Goal: Task Accomplishment & Management: Use online tool/utility

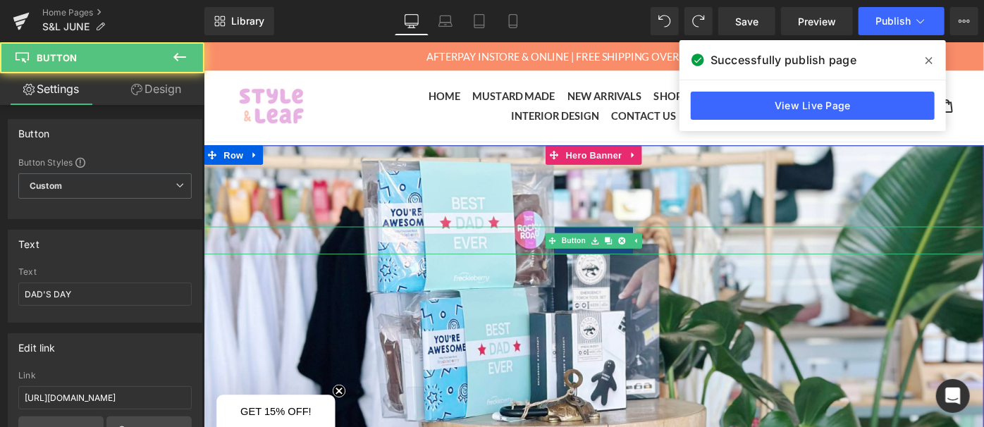
scroll to position [128, 0]
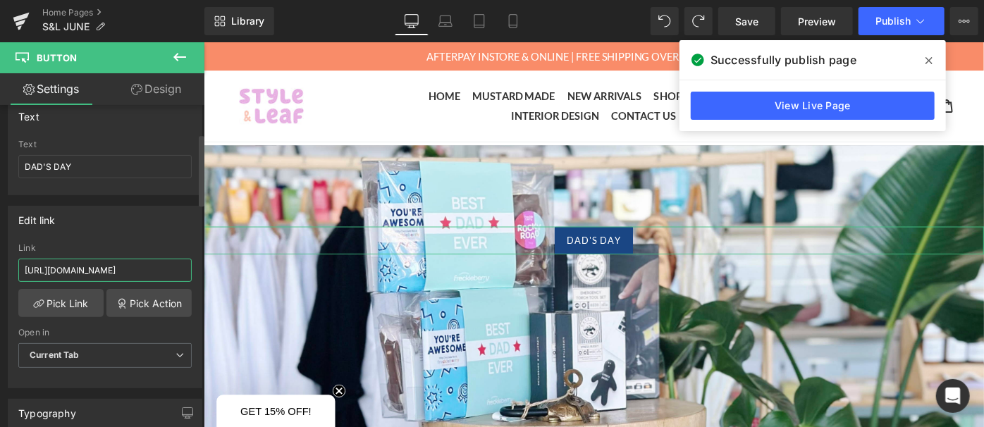
drag, startPoint x: 158, startPoint y: 269, endPoint x: 0, endPoint y: 264, distance: 158.0
click at [0, 264] on div "Edit link [URL][DOMAIN_NAME] Link [URL][DOMAIN_NAME] Pick Link Pick Action Curr…" at bounding box center [105, 291] width 211 height 193
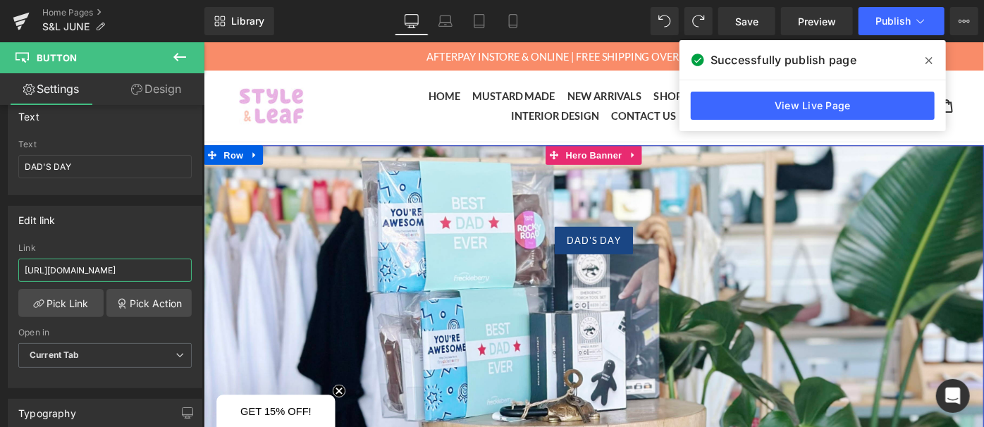
drag, startPoint x: 366, startPoint y: 313, endPoint x: 305, endPoint y: 293, distance: 64.6
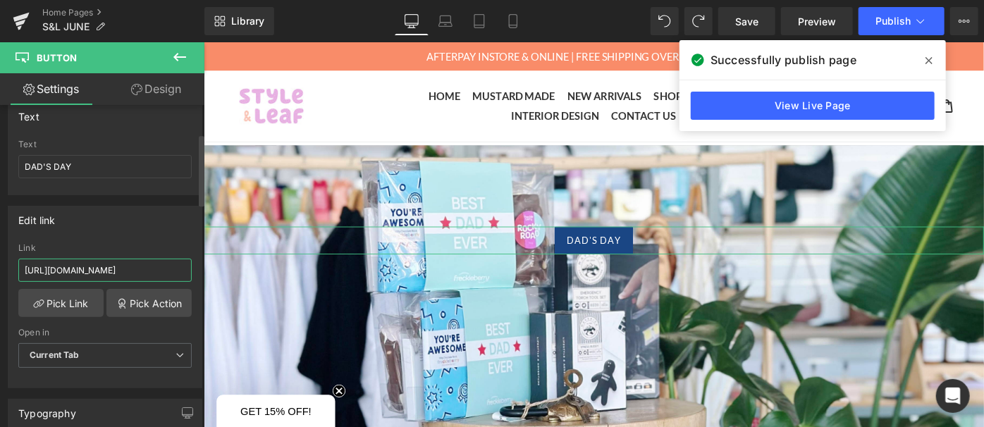
click at [161, 261] on input "[URL][DOMAIN_NAME]" at bounding box center [104, 270] width 173 height 23
drag, startPoint x: 178, startPoint y: 267, endPoint x: 0, endPoint y: 273, distance: 178.5
click at [0, 273] on div "Edit link [URL][DOMAIN_NAME] Link [URL][DOMAIN_NAME] Pick Link Pick Action Curr…" at bounding box center [105, 291] width 211 height 193
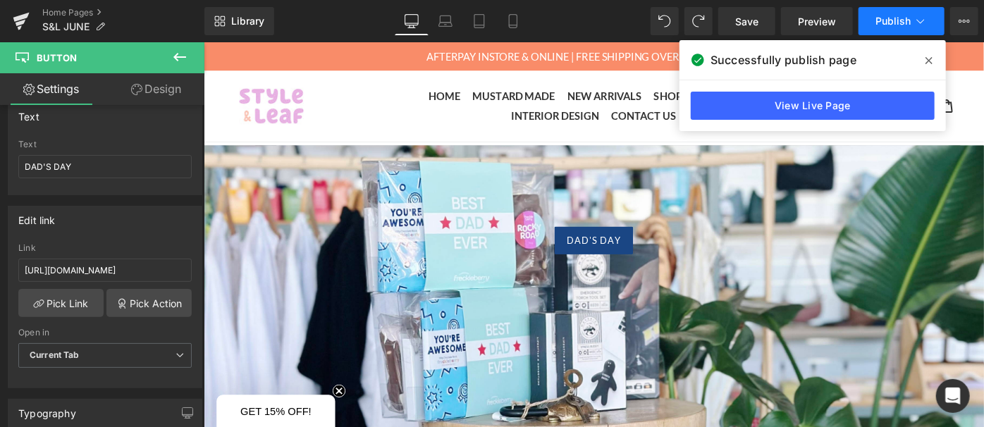
click at [904, 18] on span "Publish" at bounding box center [892, 21] width 35 height 11
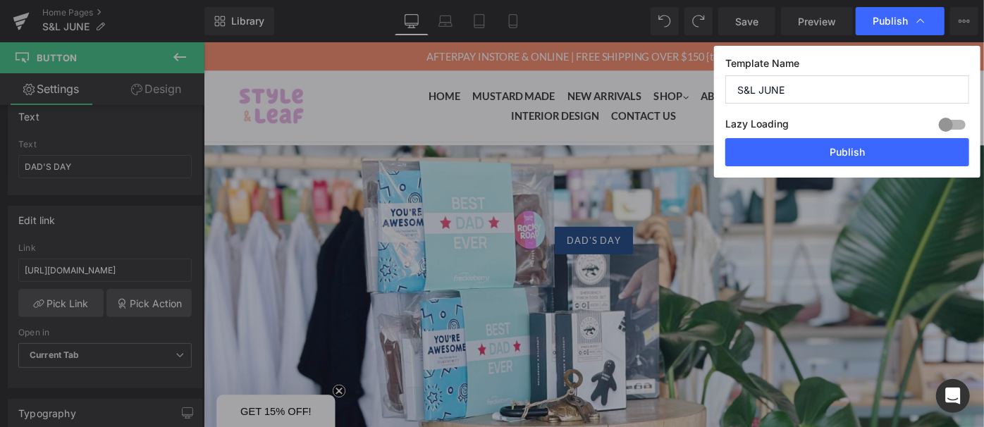
scroll to position [0, 0]
click at [868, 149] on button "Publish" at bounding box center [847, 152] width 244 height 28
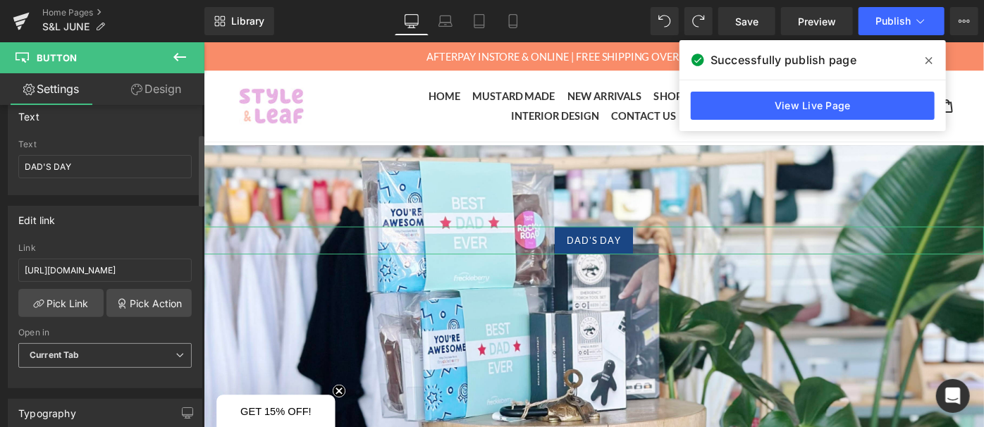
click at [86, 351] on span "Current Tab" at bounding box center [104, 355] width 173 height 25
click at [110, 313] on link "Pick Action" at bounding box center [148, 303] width 85 height 28
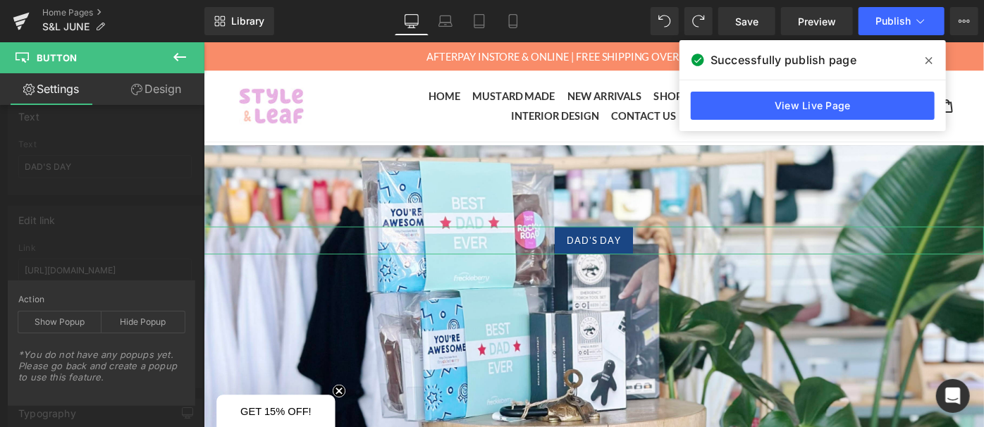
click at [110, 313] on div "Hide Popup" at bounding box center [143, 322] width 83 height 21
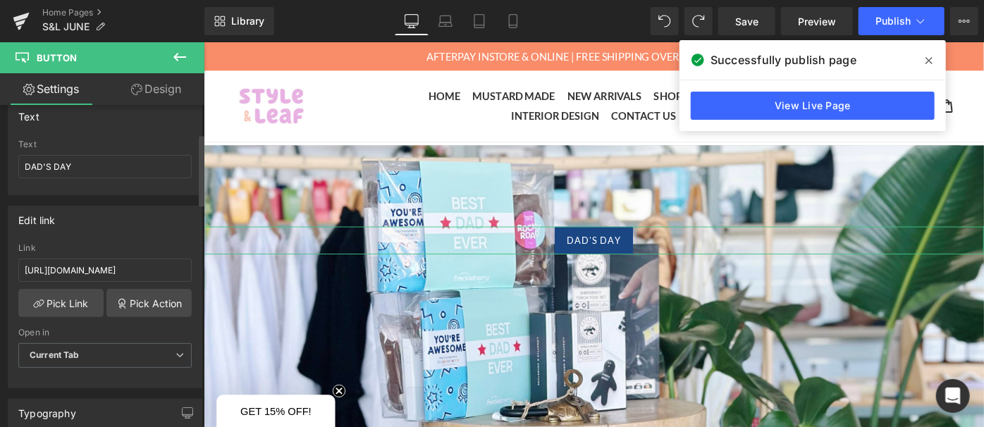
click at [147, 217] on div "Edit link [URL][DOMAIN_NAME] Link [URL][DOMAIN_NAME] Pick Link Pick Action Curr…" at bounding box center [105, 291] width 211 height 193
click at [68, 305] on link "Pick Link" at bounding box center [60, 303] width 85 height 28
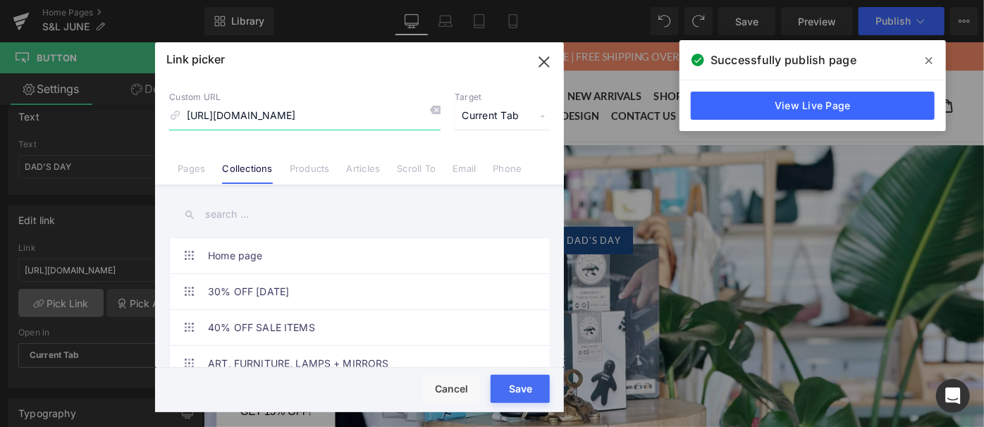
scroll to position [0, 14]
click at [216, 115] on input "[URL][DOMAIN_NAME]" at bounding box center [304, 116] width 271 height 27
drag, startPoint x: 394, startPoint y: 108, endPoint x: 453, endPoint y: 110, distance: 58.5
click at [453, 110] on div "Custom URL [URL][DOMAIN_NAME] Target Current Tab Current Tab New Tab" at bounding box center [359, 111] width 381 height 38
click at [400, 113] on input "[URL][DOMAIN_NAME]" at bounding box center [304, 116] width 271 height 27
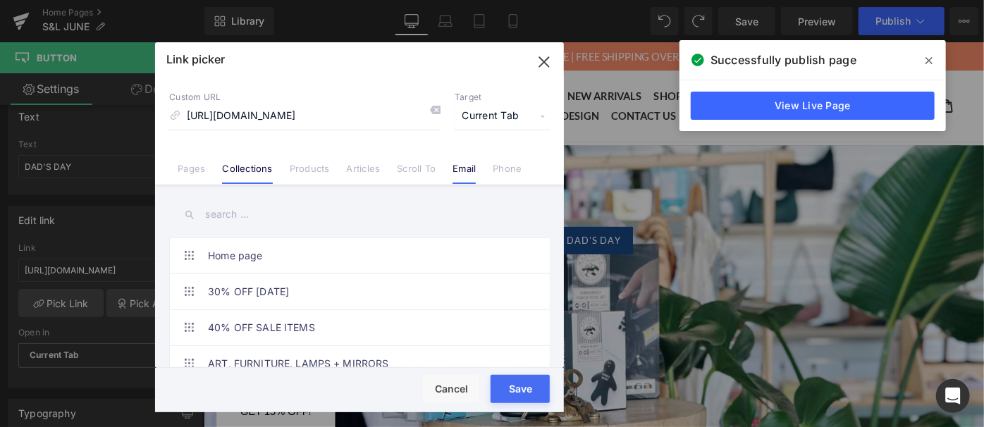
scroll to position [0, 0]
click at [453, 151] on li "Email" at bounding box center [464, 163] width 40 height 25
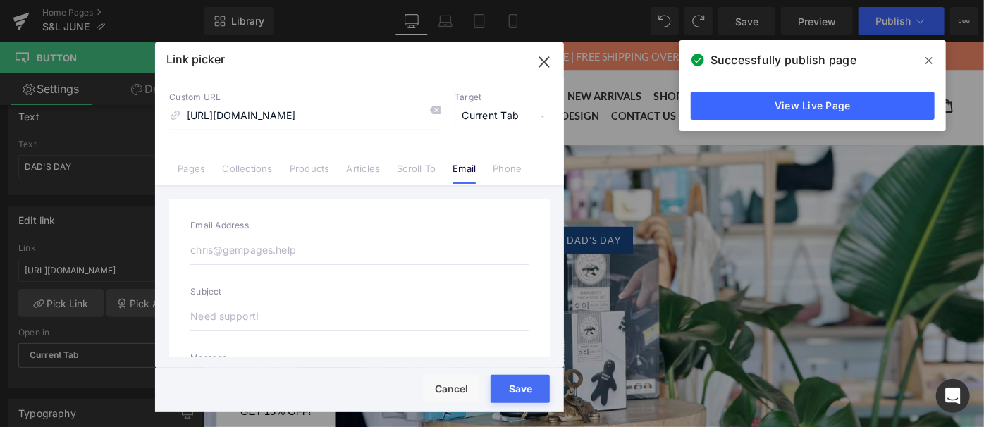
drag, startPoint x: 402, startPoint y: 116, endPoint x: 561, endPoint y: 117, distance: 159.3
click at [561, 117] on div "Custom URL [URL][DOMAIN_NAME] Target Current Tab Current Tab New Tab Pages Coll…" at bounding box center [359, 131] width 409 height 107
click at [488, 140] on div "Custom URL [URL][DOMAIN_NAME] Target Current Tab Current Tab New Tab Pages Coll…" at bounding box center [359, 131] width 409 height 107
click at [295, 168] on link "Products" at bounding box center [310, 173] width 40 height 21
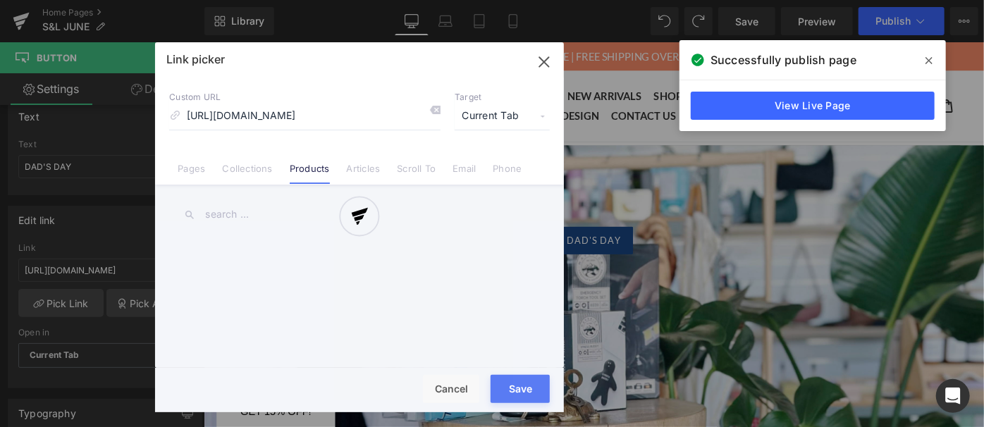
click at [240, 168] on div at bounding box center [359, 227] width 409 height 370
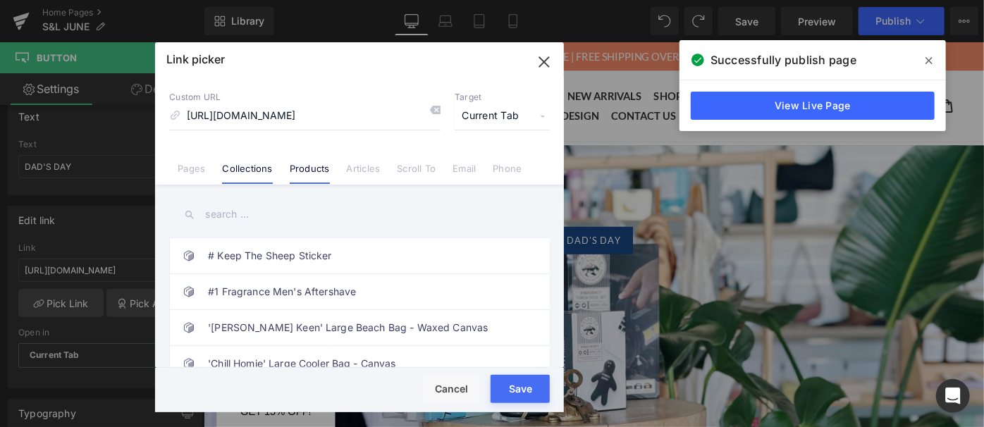
click at [262, 164] on link "Collections" at bounding box center [247, 173] width 50 height 21
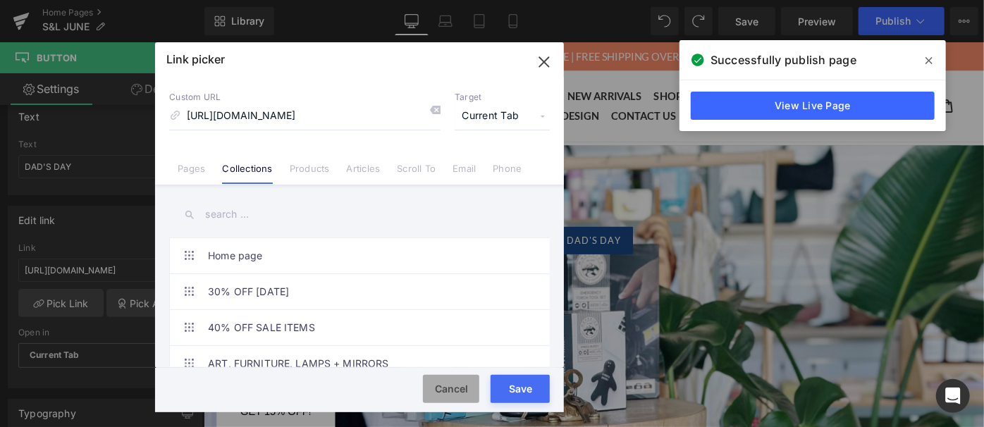
click at [460, 393] on button "Cancel" at bounding box center [451, 389] width 56 height 28
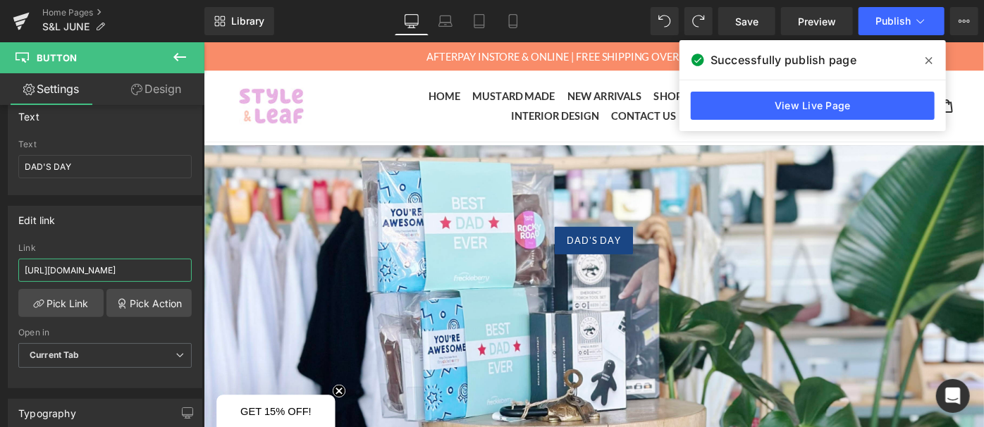
scroll to position [0, 68]
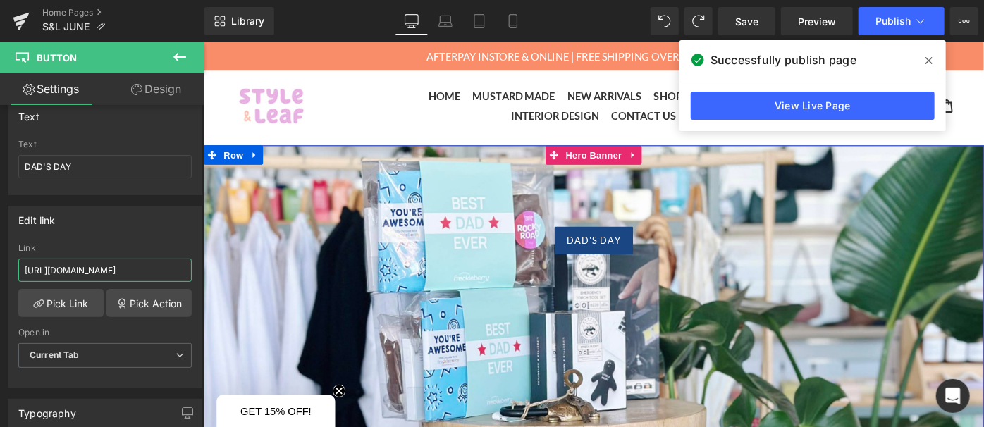
drag, startPoint x: 293, startPoint y: 312, endPoint x: 450, endPoint y: 303, distance: 158.1
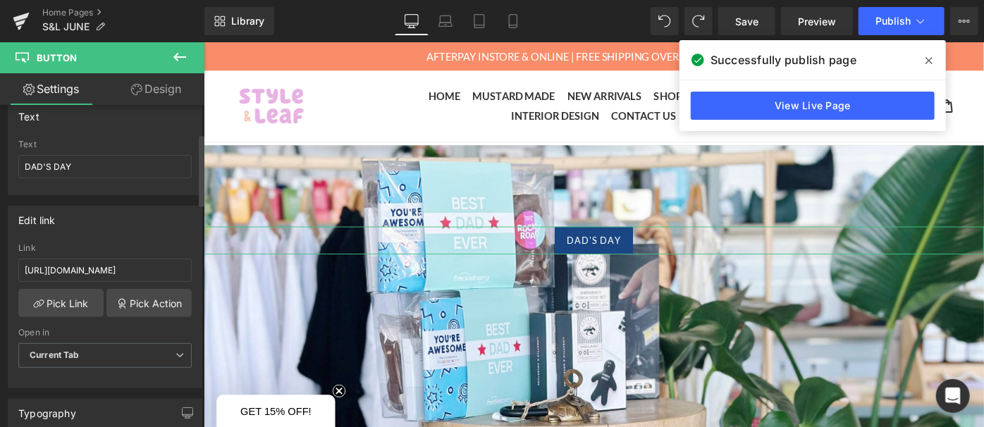
click at [152, 226] on div "Edit link" at bounding box center [104, 220] width 193 height 27
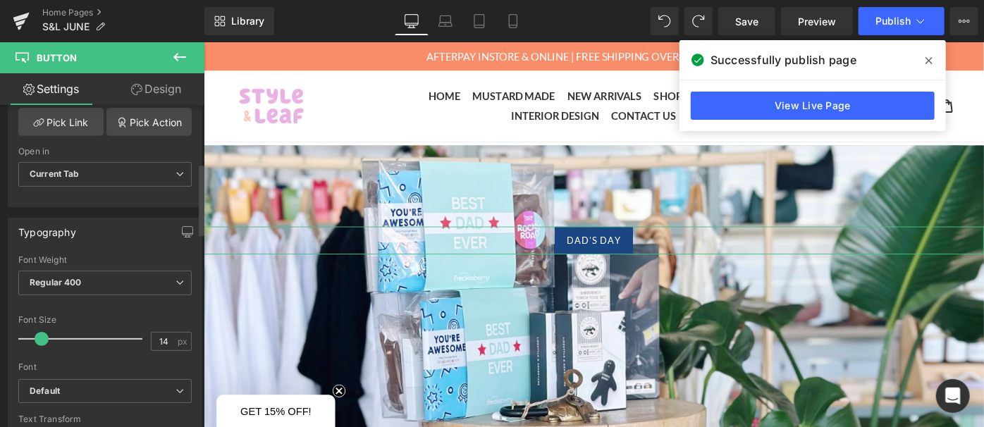
scroll to position [0, 0]
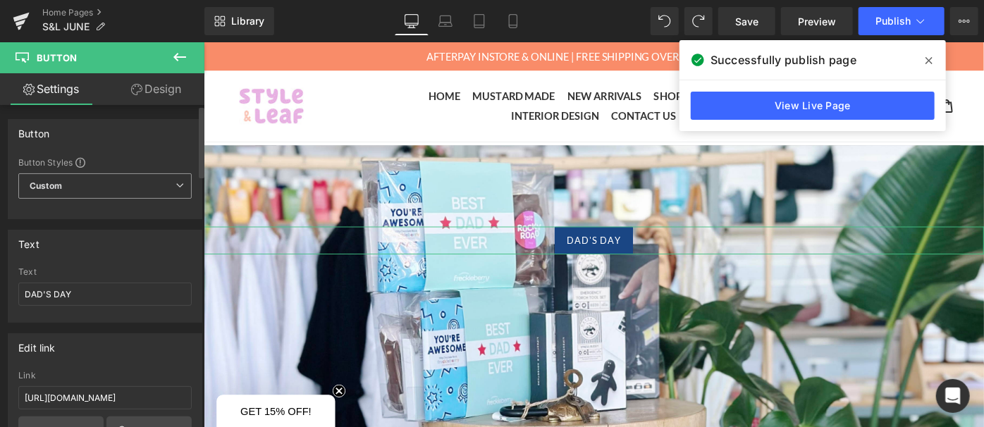
click at [158, 188] on span "Custom Setup Global Style" at bounding box center [104, 185] width 173 height 25
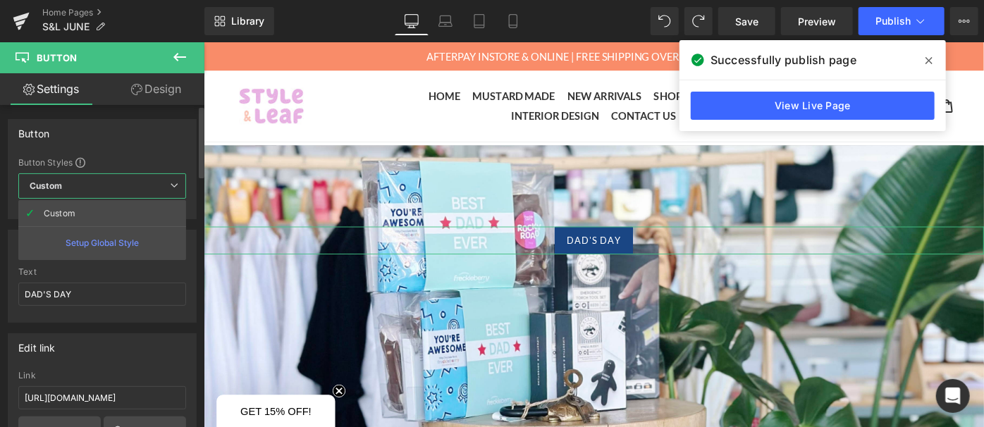
click at [154, 198] on span "Custom Setup Global Style" at bounding box center [102, 185] width 168 height 25
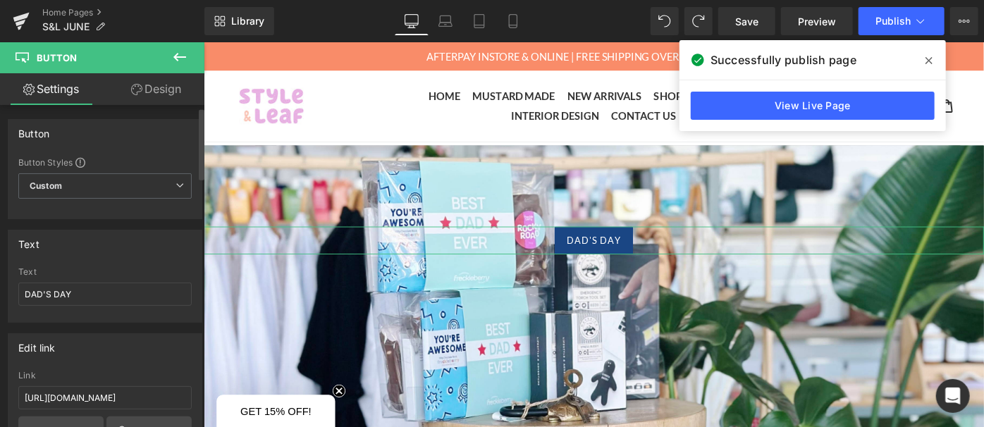
scroll to position [63, 0]
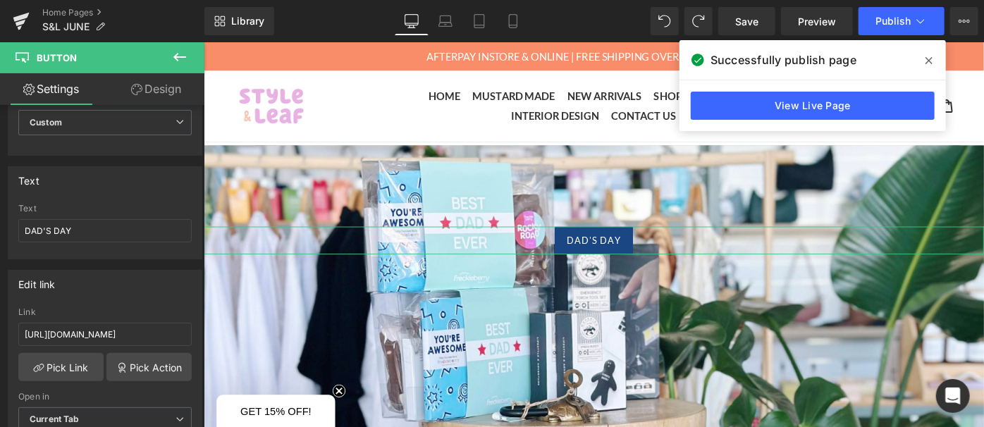
click at [163, 89] on link "Design" at bounding box center [156, 89] width 102 height 32
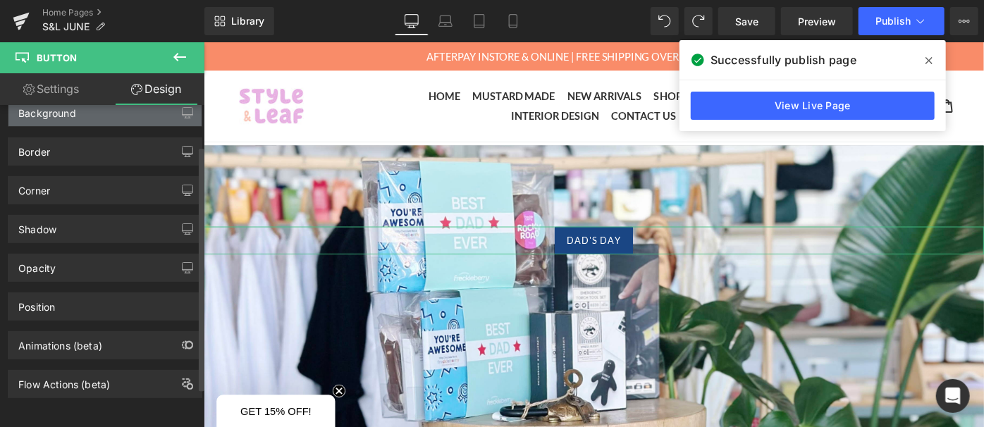
scroll to position [0, 0]
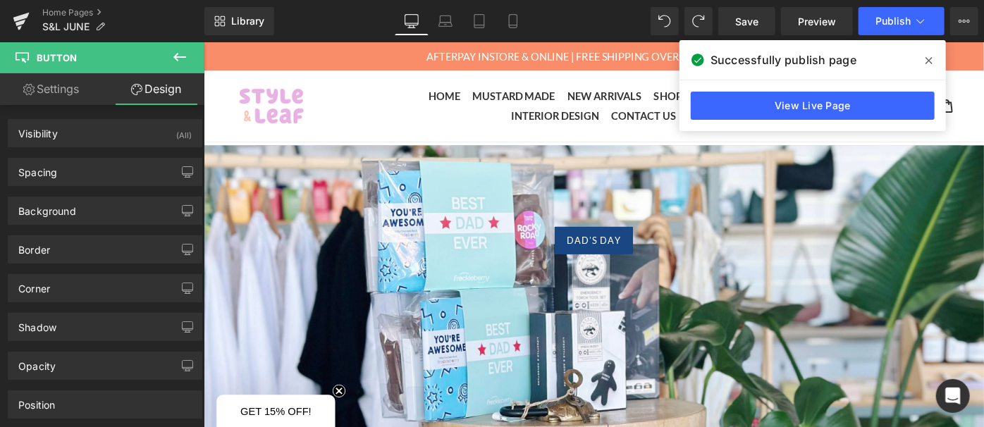
click at [170, 55] on button at bounding box center [179, 57] width 49 height 31
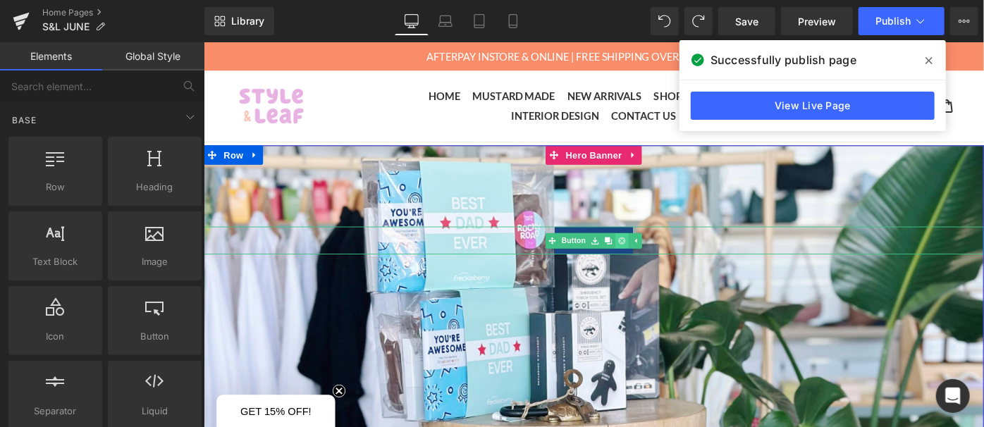
click at [656, 254] on icon at bounding box center [660, 258] width 8 height 8
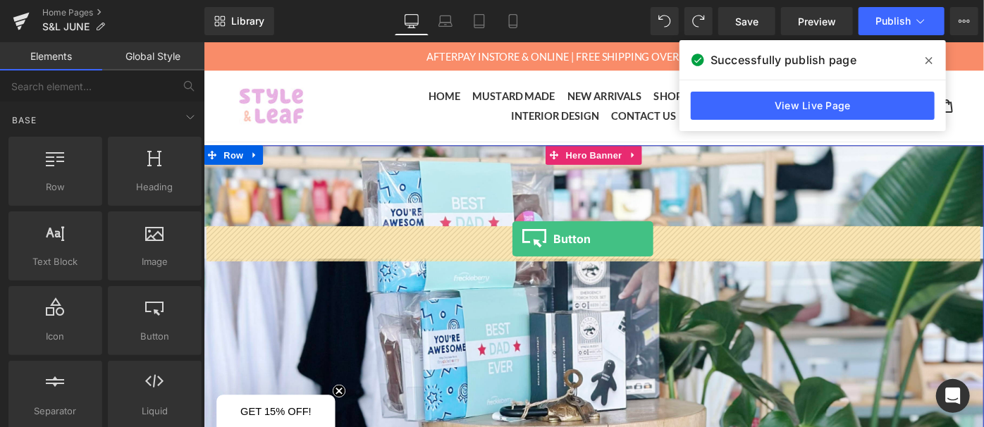
drag, startPoint x: 338, startPoint y: 355, endPoint x: 540, endPoint y: 257, distance: 224.8
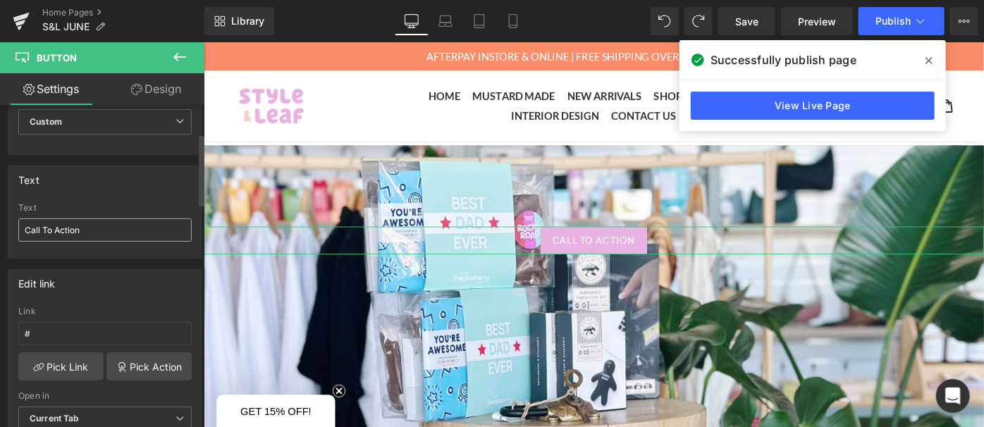
scroll to position [128, 0]
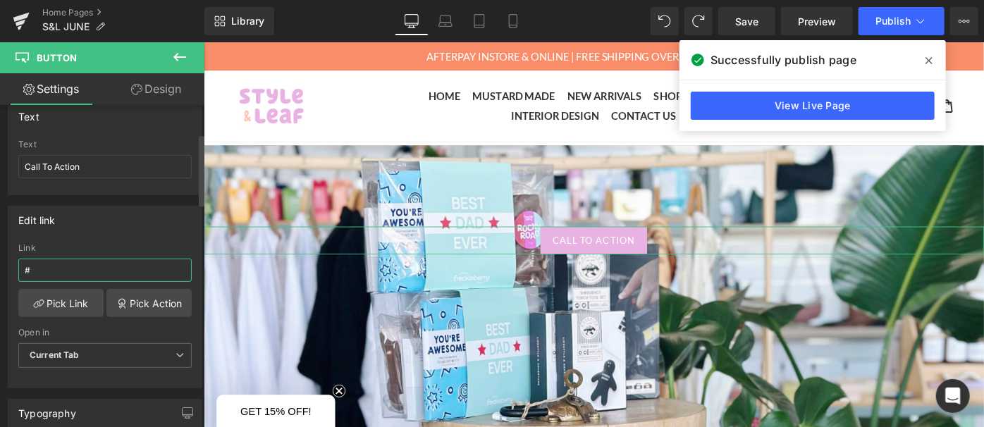
drag, startPoint x: 65, startPoint y: 273, endPoint x: 0, endPoint y: 269, distance: 65.0
click at [0, 269] on div "Edit link # Link # Pick Link Pick Action Current Tab New Tab Open in Current Ta…" at bounding box center [105, 291] width 211 height 193
paste input "[URL][DOMAIN_NAME]"
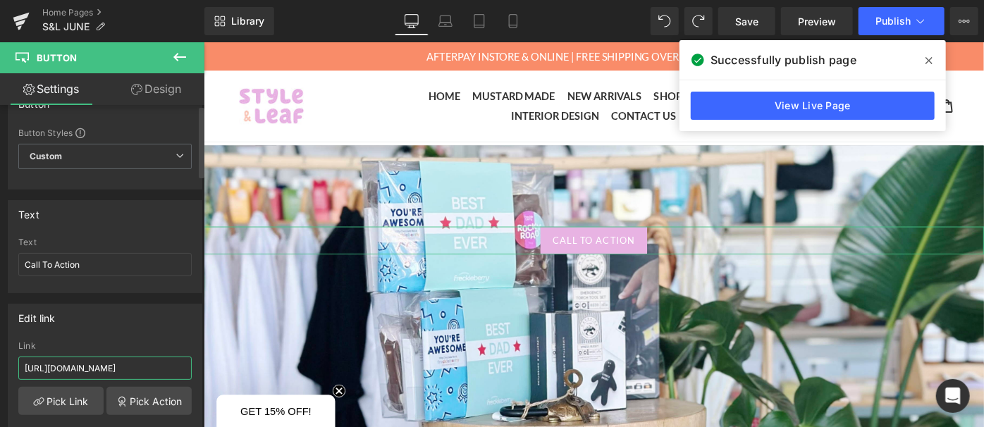
scroll to position [0, 0]
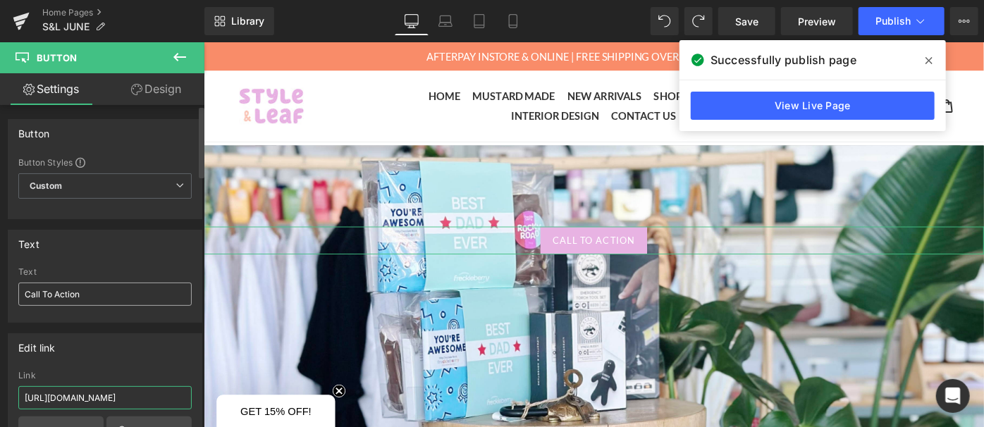
type input "[URL][DOMAIN_NAME]"
drag, startPoint x: 85, startPoint y: 295, endPoint x: 0, endPoint y: 281, distance: 86.4
click at [0, 281] on div "Text Call To Action Text Call To Action" at bounding box center [105, 271] width 211 height 104
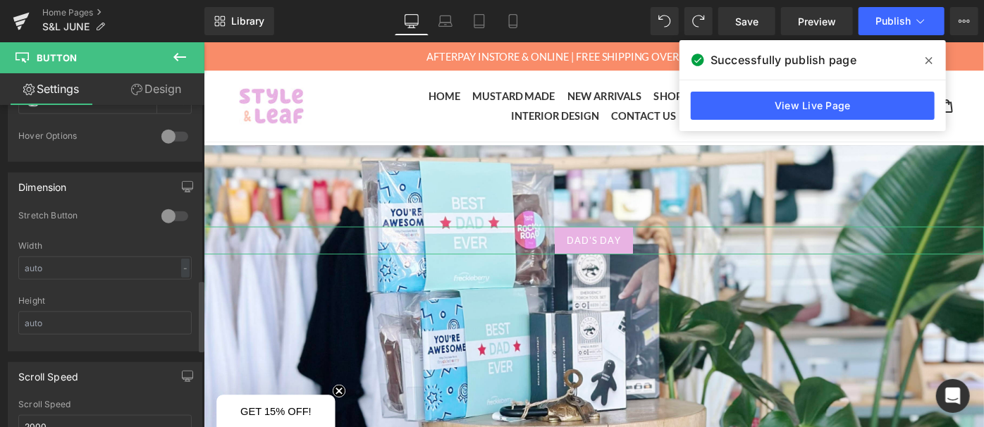
scroll to position [629, 0]
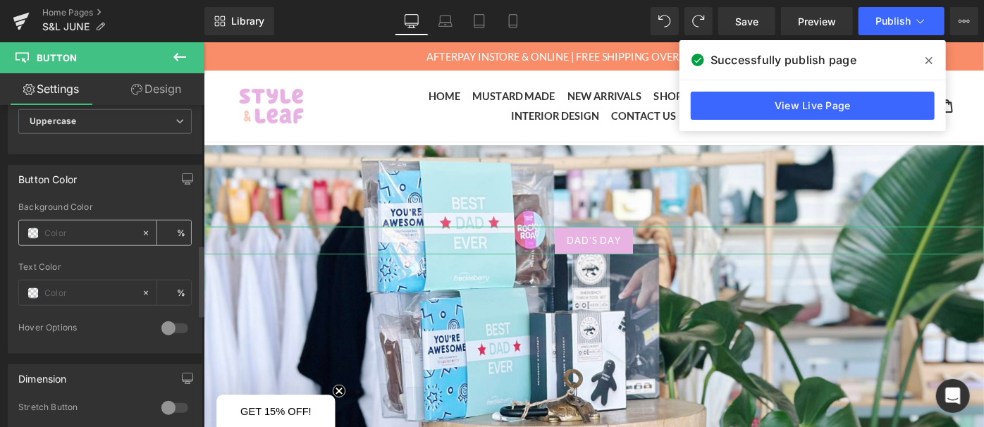
type input "DAD'S DAY"
click at [29, 228] on span at bounding box center [32, 233] width 11 height 11
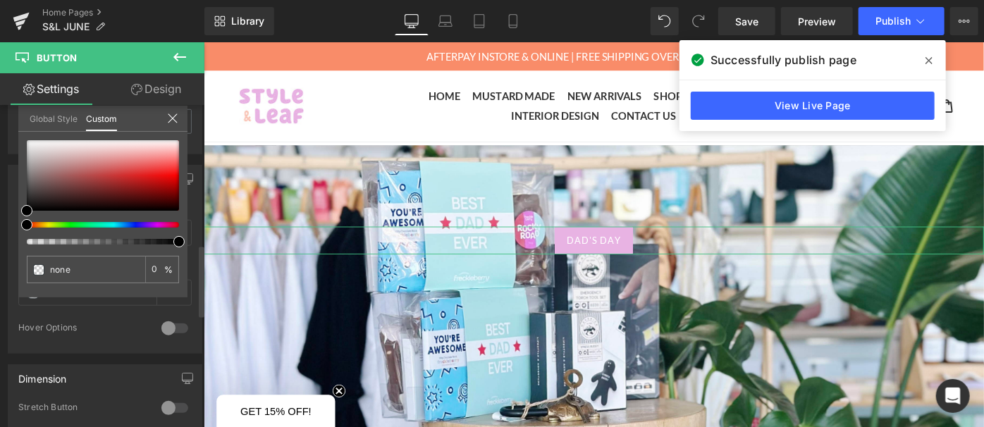
type input "#000000"
type input "100"
type input "#000000"
type input "100"
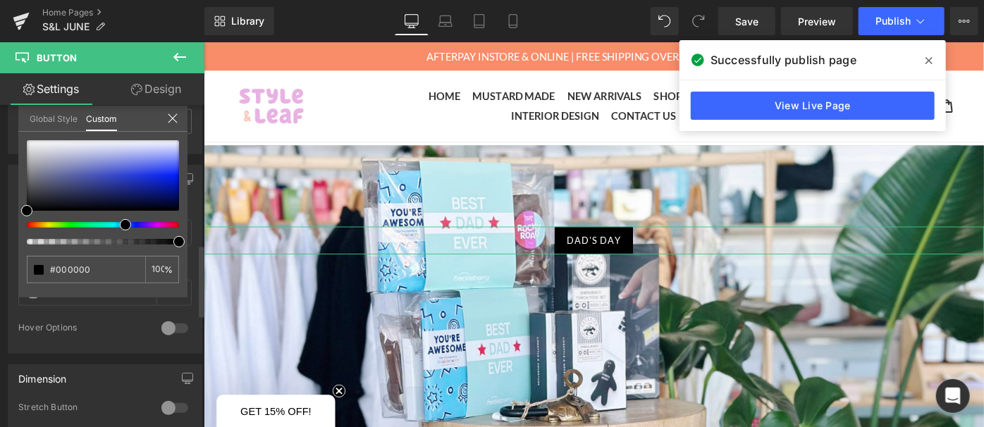
drag, startPoint x: 26, startPoint y: 225, endPoint x: 120, endPoint y: 226, distance: 93.8
click at [120, 226] on span at bounding box center [125, 224] width 11 height 11
type input "#0d1025"
type input "#0c1a81"
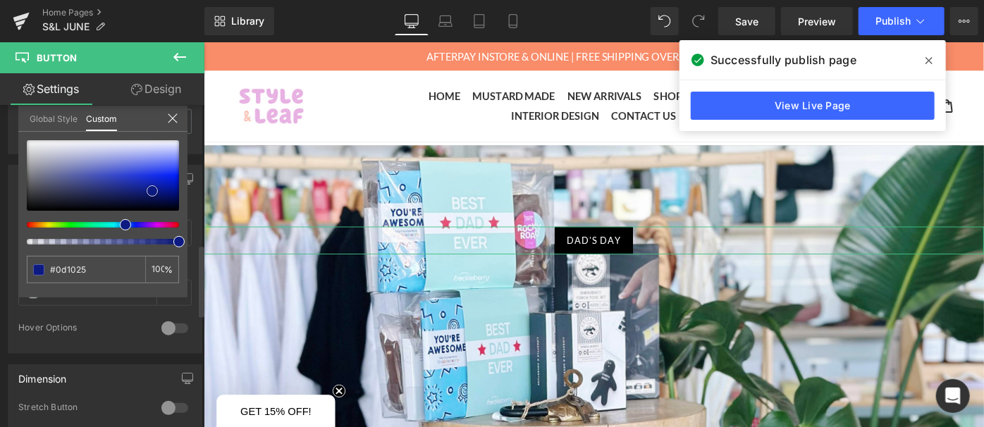
type input "#0c1a81"
type input "#0d1c8b"
type input "#12239f"
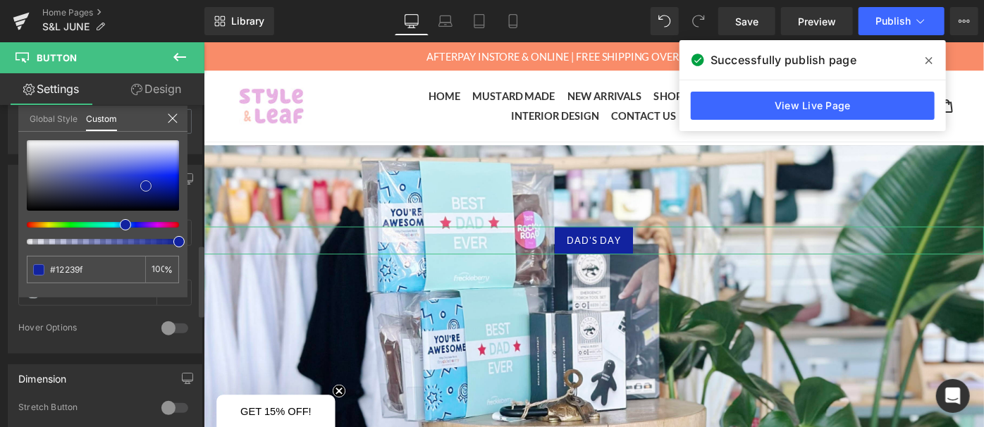
type input "#1525a2"
type input "#1626a1"
type input "#1728aa"
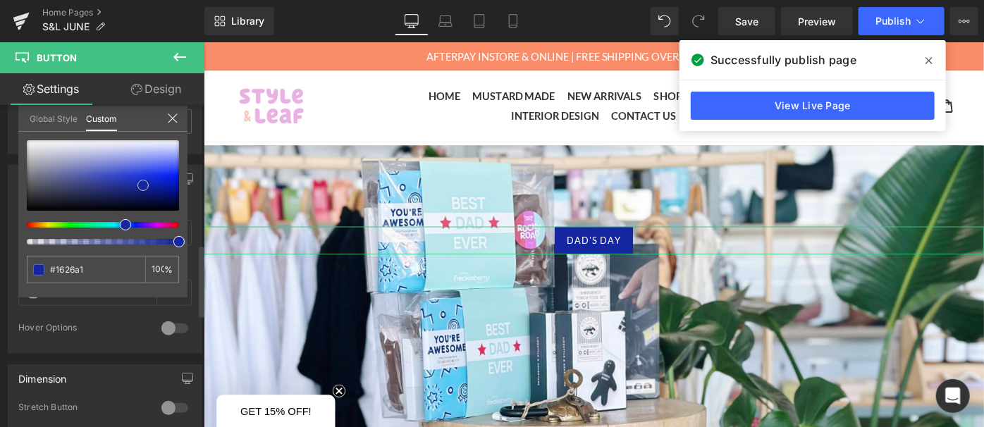
type input "#1728aa"
type input "#1929a8"
type input "#1828a4"
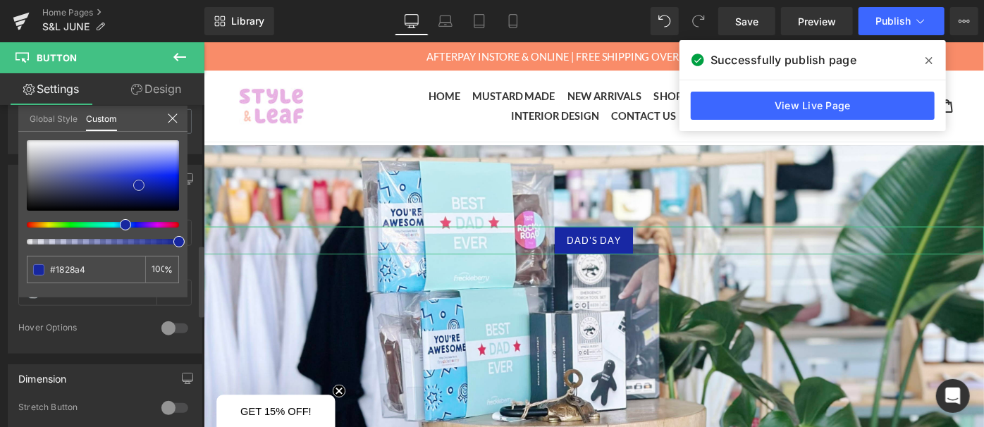
type input "#17279f"
type input "#192794"
type input "#172481"
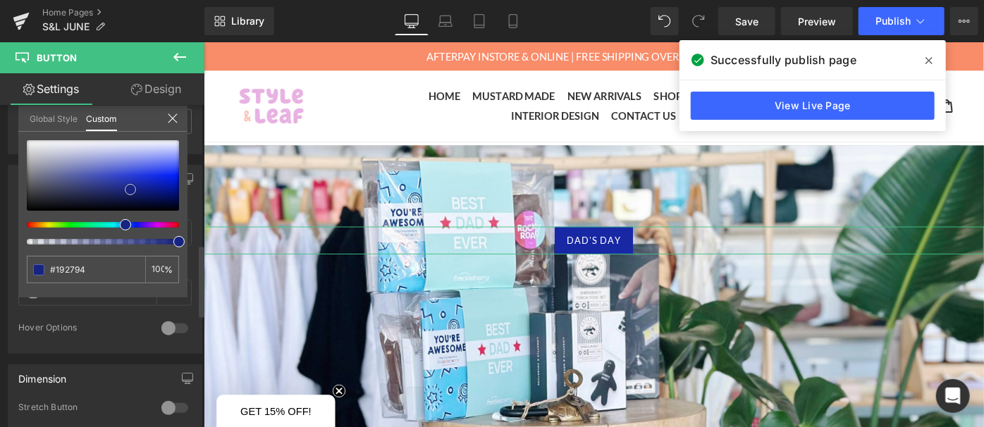
type input "#172481"
type input "#182480"
drag, startPoint x: 30, startPoint y: 209, endPoint x: 134, endPoint y: 188, distance: 105.8
click at [134, 188] on span at bounding box center [130, 189] width 11 height 11
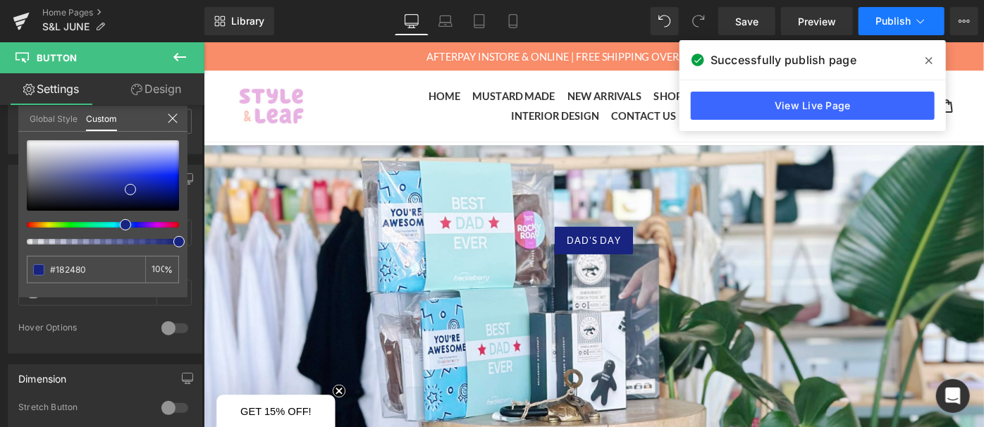
click at [899, 27] on span "Publish" at bounding box center [892, 21] width 35 height 11
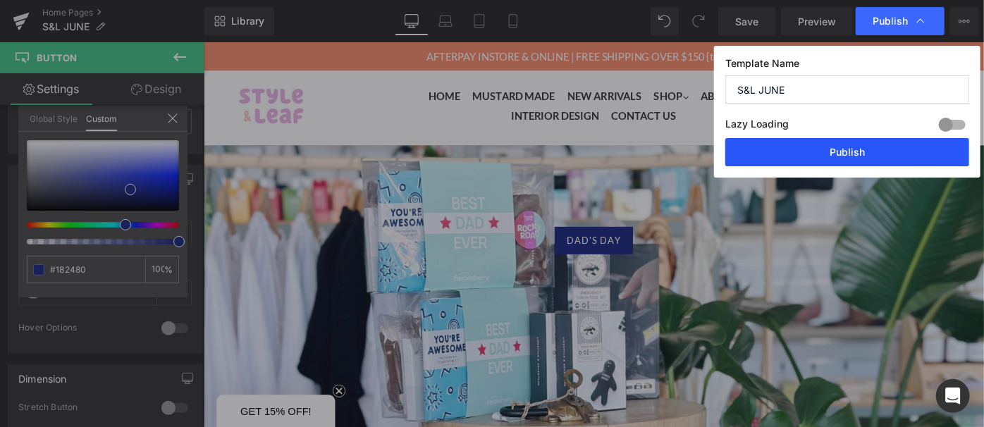
click at [876, 152] on button "Publish" at bounding box center [847, 152] width 244 height 28
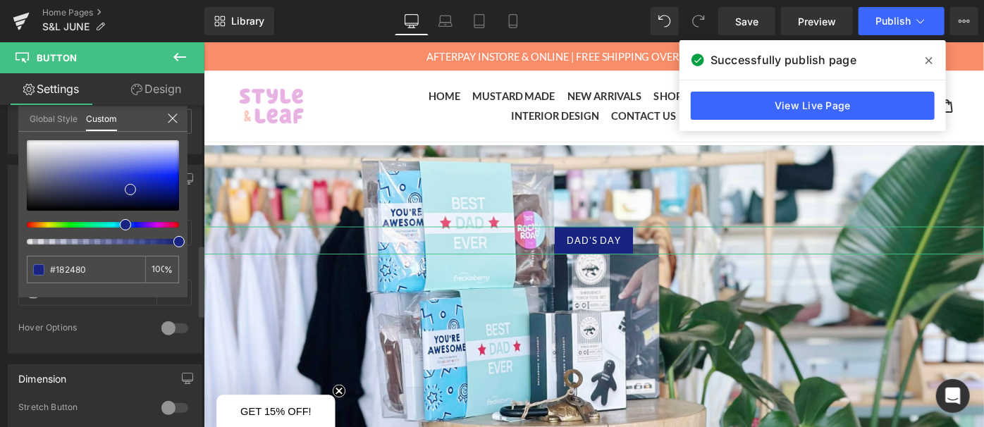
click at [172, 113] on icon at bounding box center [172, 118] width 11 height 11
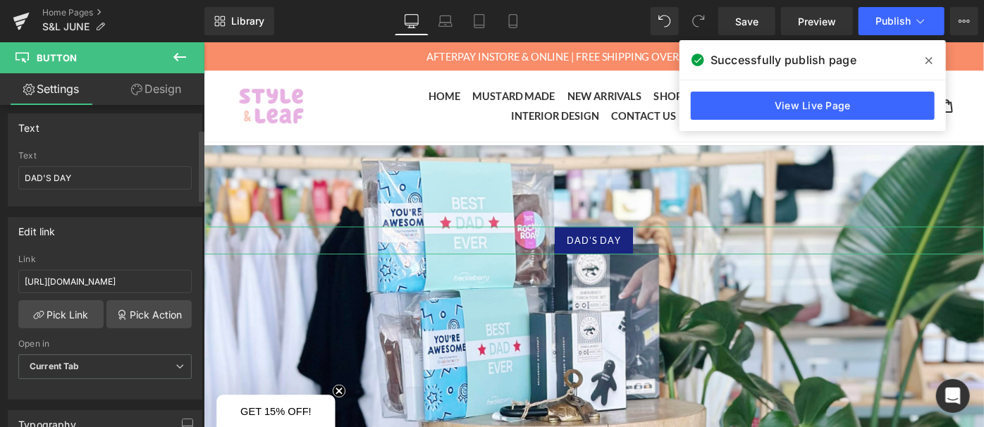
scroll to position [0, 0]
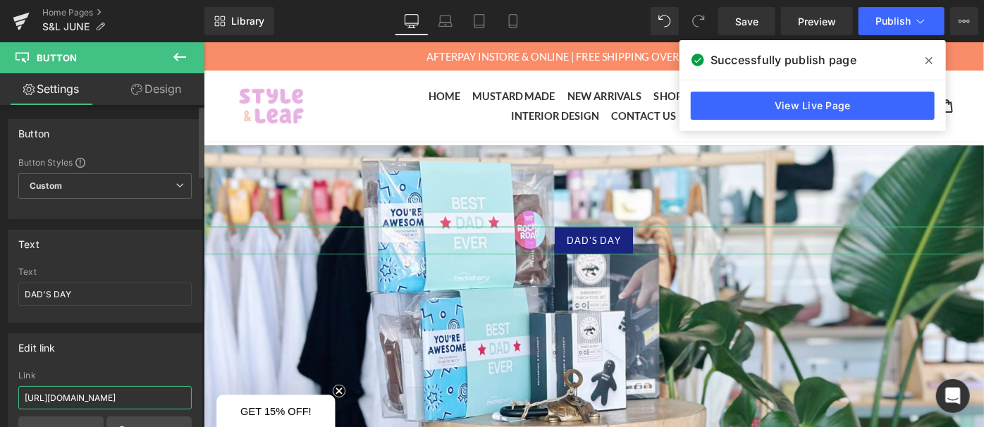
drag, startPoint x: 26, startPoint y: 395, endPoint x: 123, endPoint y: 371, distance: 100.0
click at [890, 18] on span "Publish" at bounding box center [892, 21] width 35 height 11
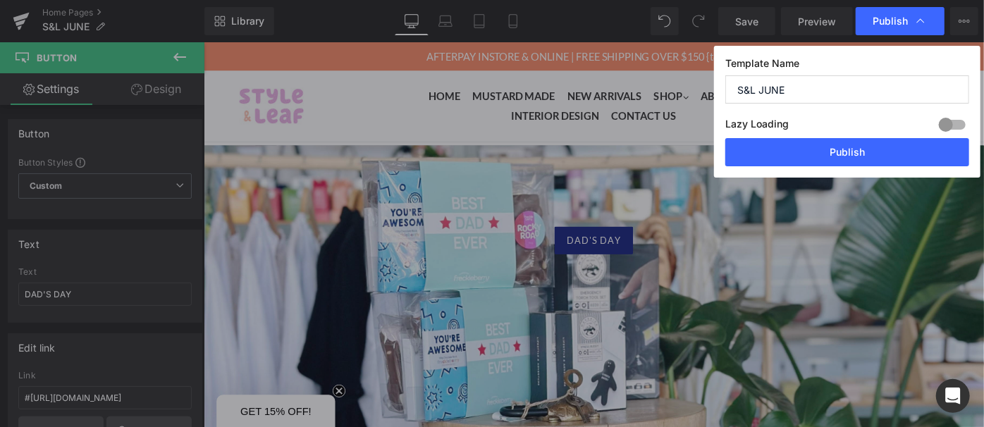
click at [829, 166] on div "Template Name S&L JUNE Lazy Loading Build Upgrade plan to unlock Lazy loading h…" at bounding box center [847, 112] width 266 height 132
click at [832, 153] on button "Publish" at bounding box center [847, 152] width 244 height 28
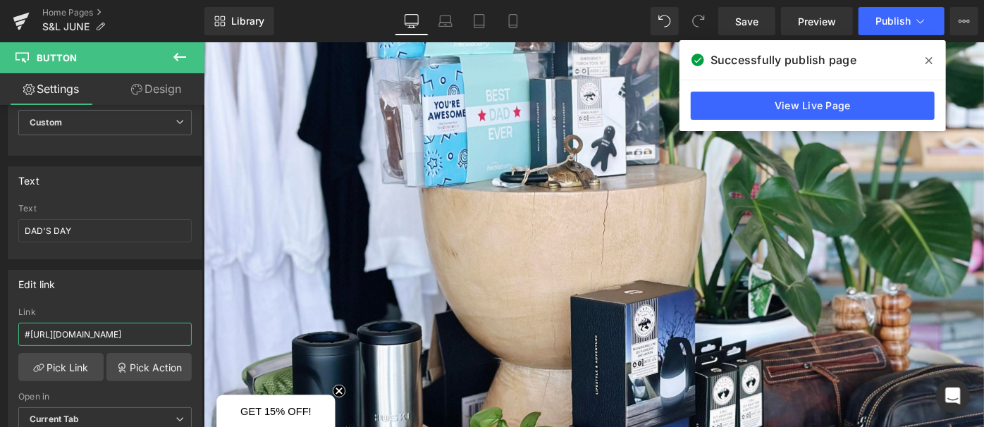
scroll to position [0, 73]
drag, startPoint x: 230, startPoint y: 373, endPoint x: 303, endPoint y: 357, distance: 74.9
type input "[URL][DOMAIN_NAME]"
click at [876, 18] on span "Publish" at bounding box center [892, 21] width 35 height 11
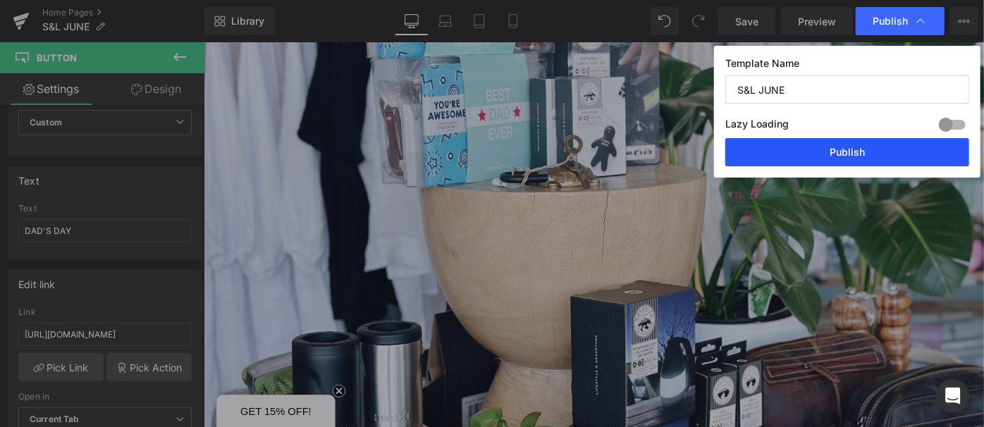
click at [847, 143] on button "Publish" at bounding box center [847, 152] width 244 height 28
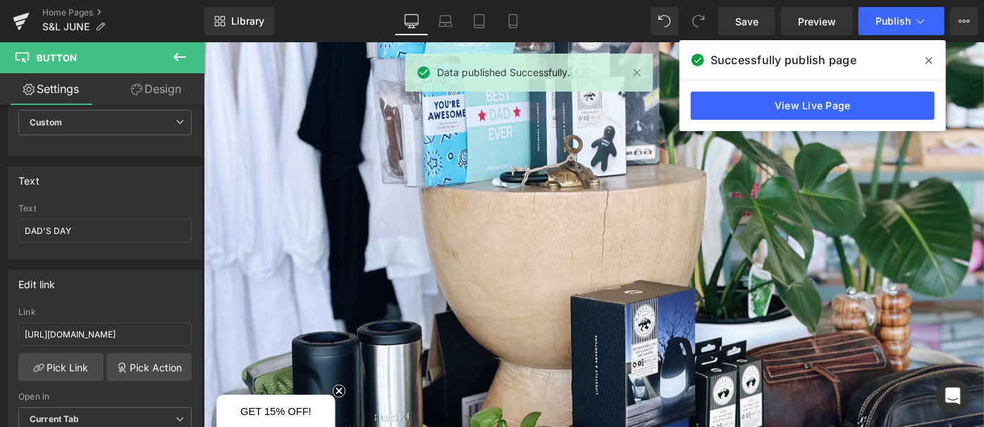
click at [923, 56] on span at bounding box center [929, 60] width 23 height 23
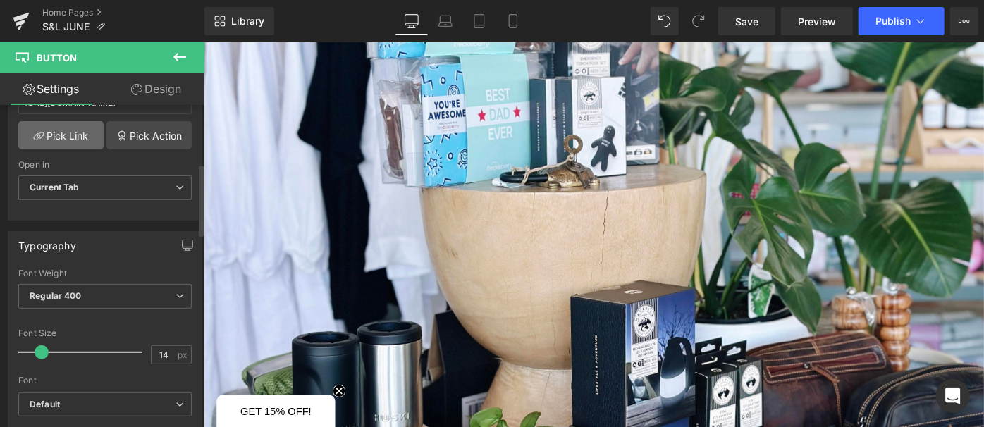
scroll to position [320, 0]
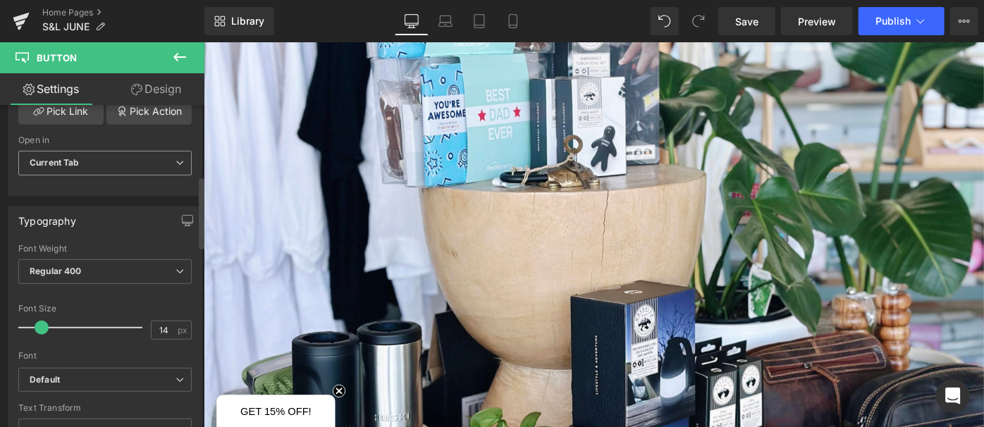
click at [102, 166] on span "Current Tab" at bounding box center [104, 163] width 173 height 25
click at [132, 135] on div "Open in" at bounding box center [104, 140] width 173 height 10
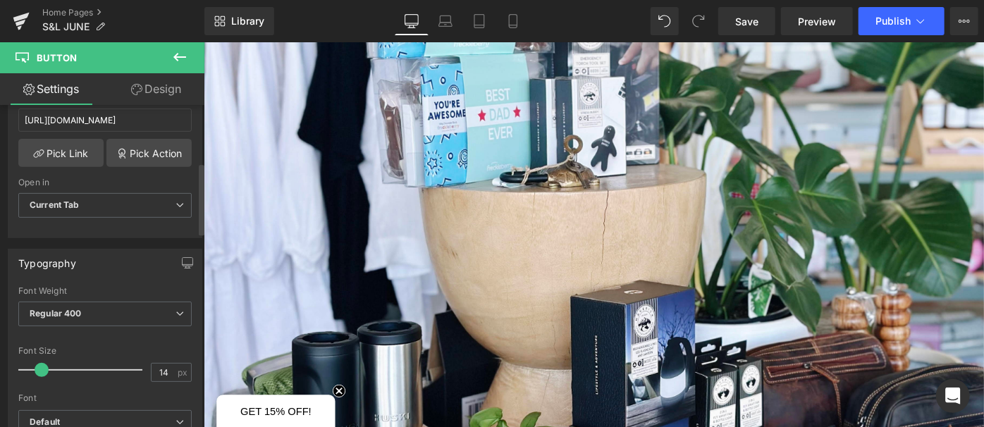
scroll to position [256, 0]
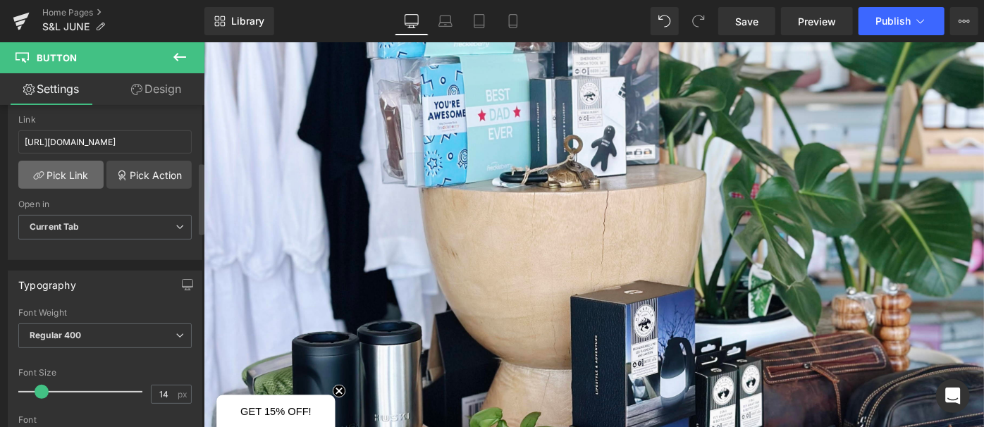
click at [87, 172] on link "Pick Link" at bounding box center [60, 175] width 85 height 28
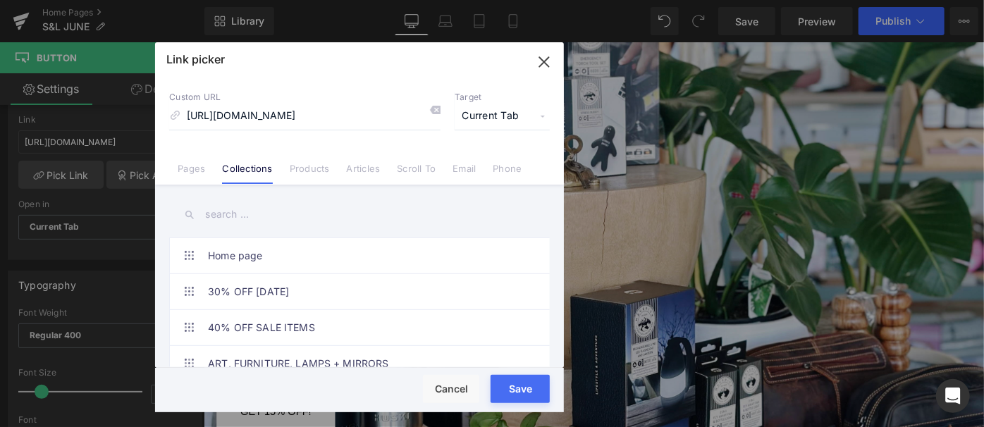
scroll to position [0, 0]
click at [267, 223] on input "text" at bounding box center [359, 215] width 381 height 32
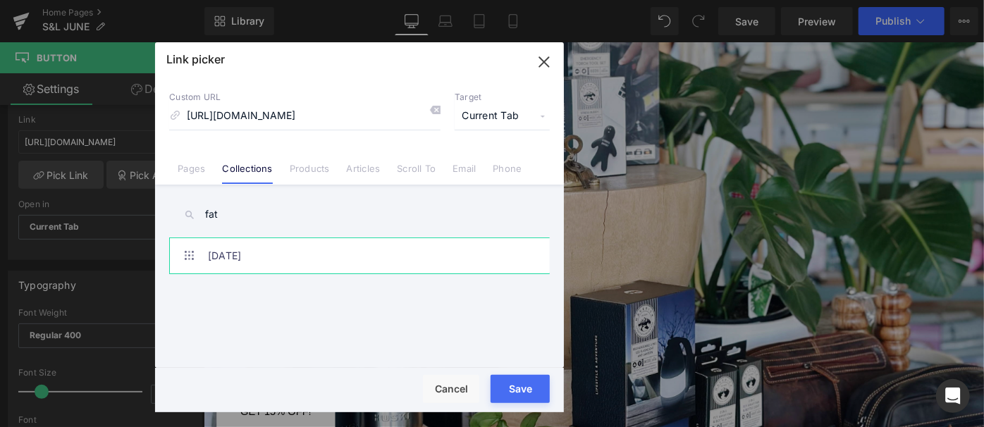
type input "fat"
click at [257, 258] on link "[DATE]" at bounding box center [363, 255] width 310 height 35
type input "/collections/fathers-day-1"
click at [531, 383] on button "Save" at bounding box center [520, 389] width 59 height 28
type input "/collections/fathers-day-1"
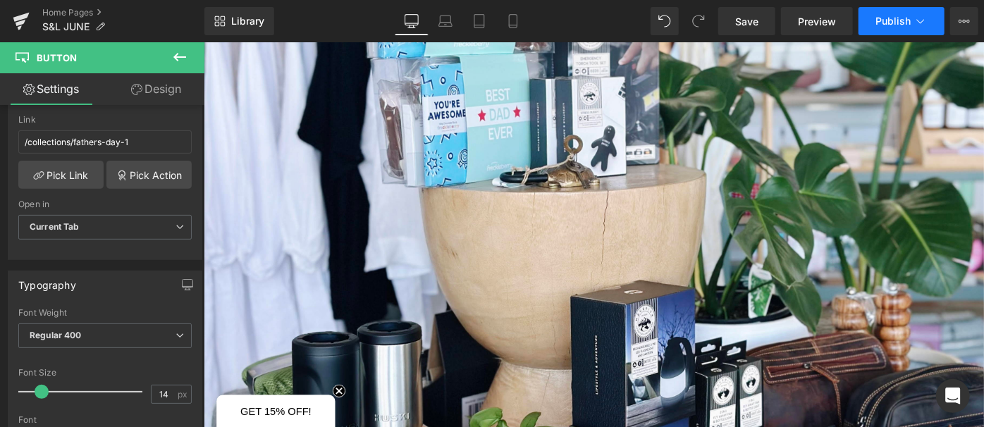
click at [928, 15] on button "Publish" at bounding box center [902, 21] width 86 height 28
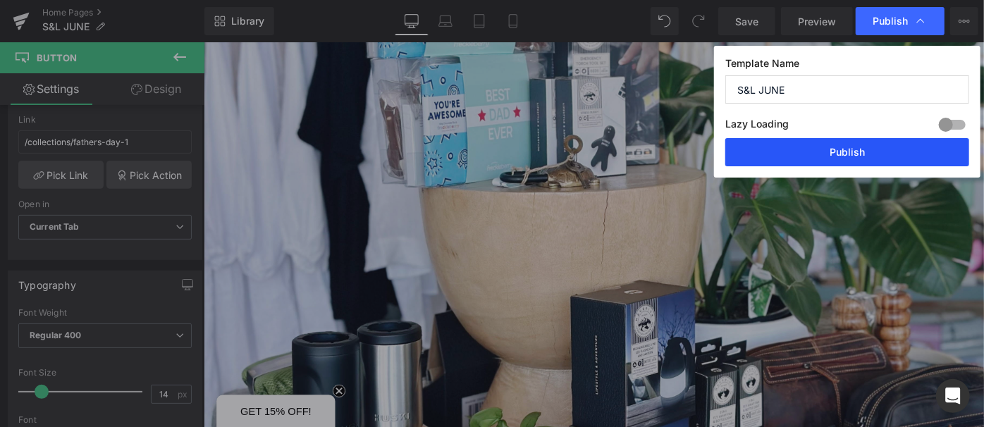
click at [871, 152] on button "Publish" at bounding box center [847, 152] width 244 height 28
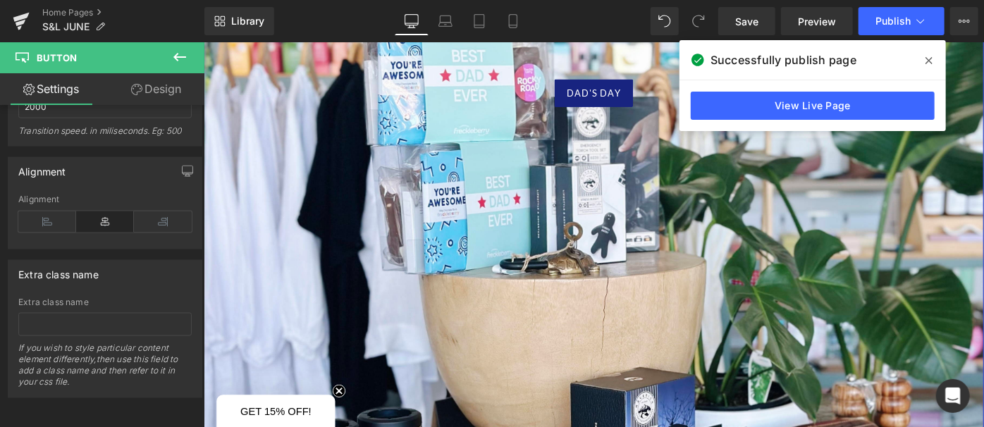
scroll to position [11, 0]
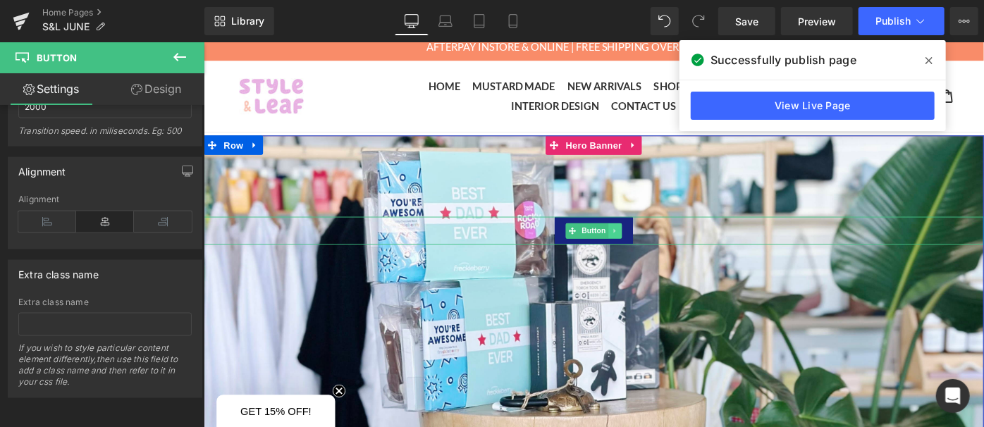
click at [649, 247] on icon at bounding box center [653, 248] width 8 height 8
click at [656, 246] on icon at bounding box center [660, 248] width 8 height 8
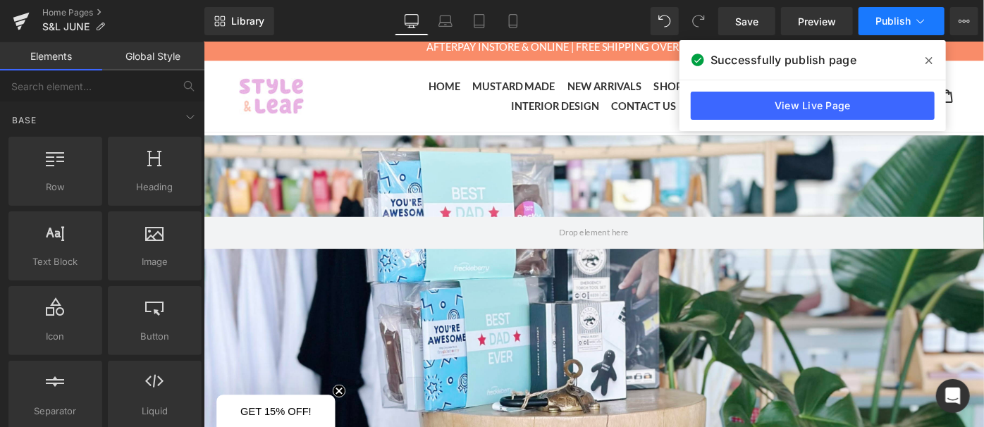
click at [892, 16] on span "Publish" at bounding box center [892, 21] width 35 height 11
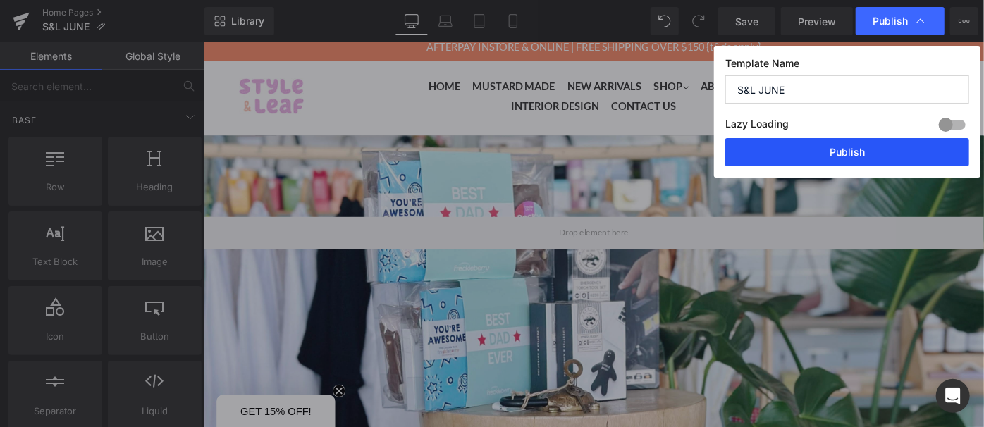
click at [864, 159] on button "Publish" at bounding box center [847, 152] width 244 height 28
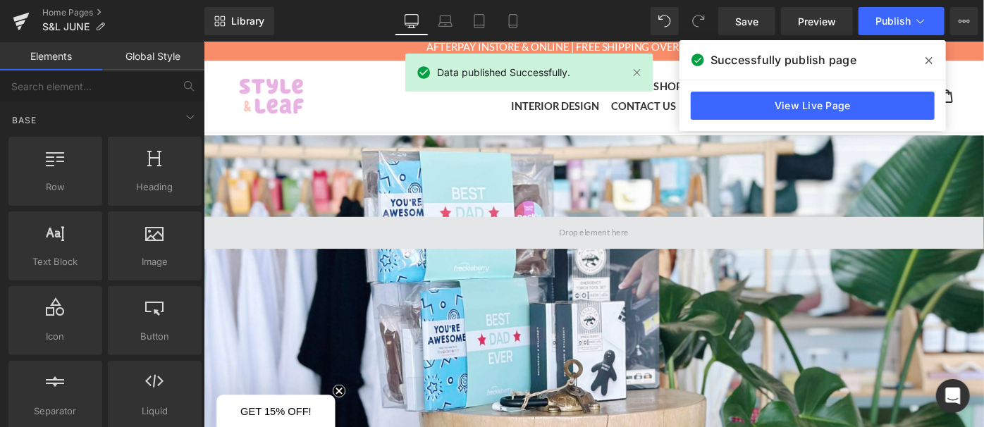
click at [515, 233] on span at bounding box center [629, 250] width 853 height 35
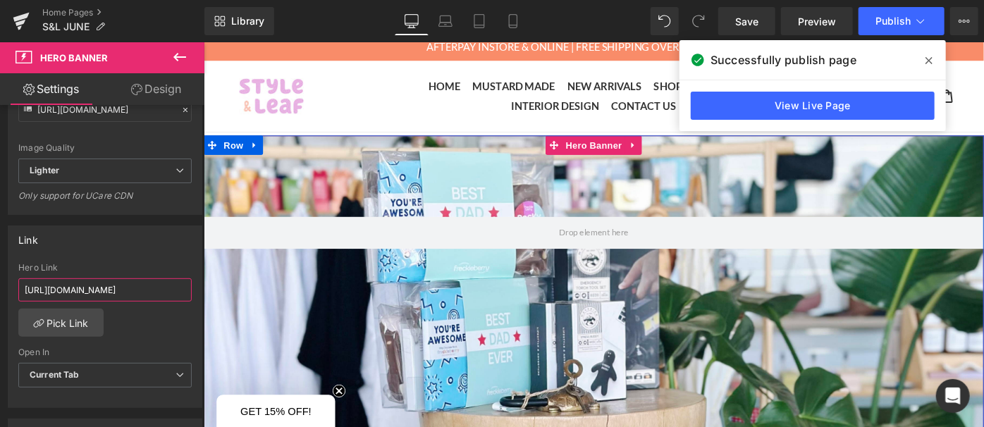
scroll to position [0, 63]
drag, startPoint x: 300, startPoint y: 328, endPoint x: 254, endPoint y: 304, distance: 52.3
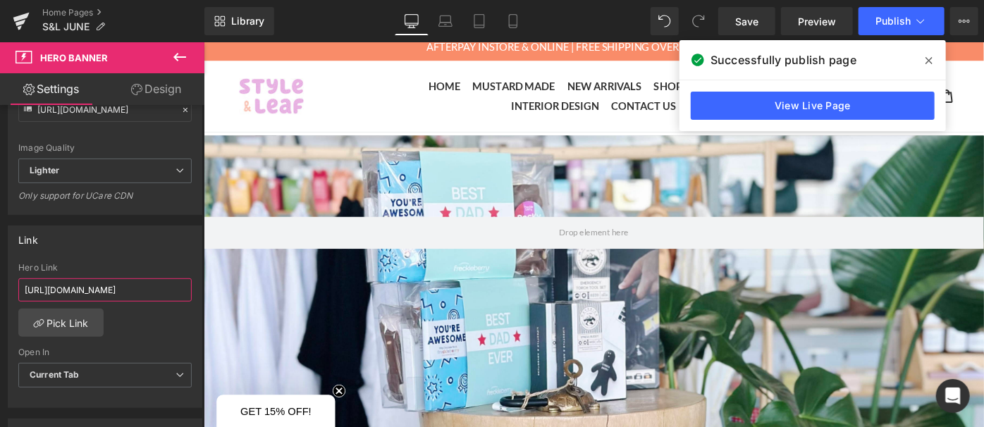
scroll to position [0, 0]
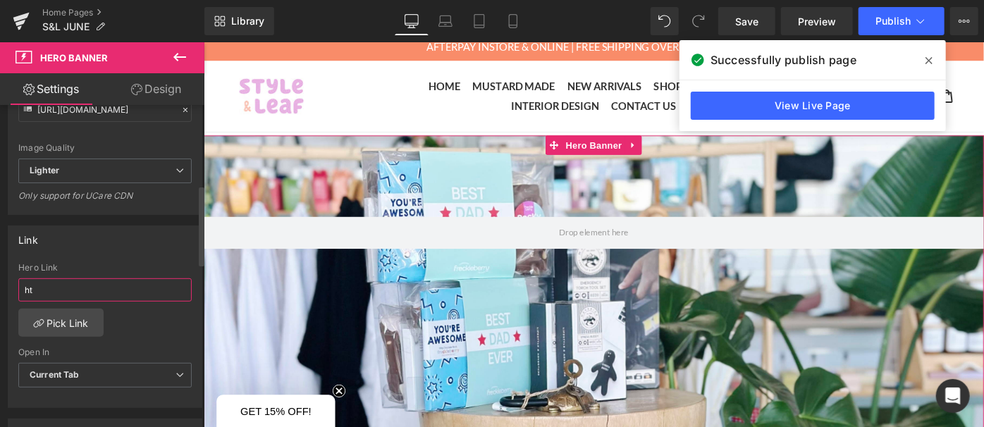
type input "h"
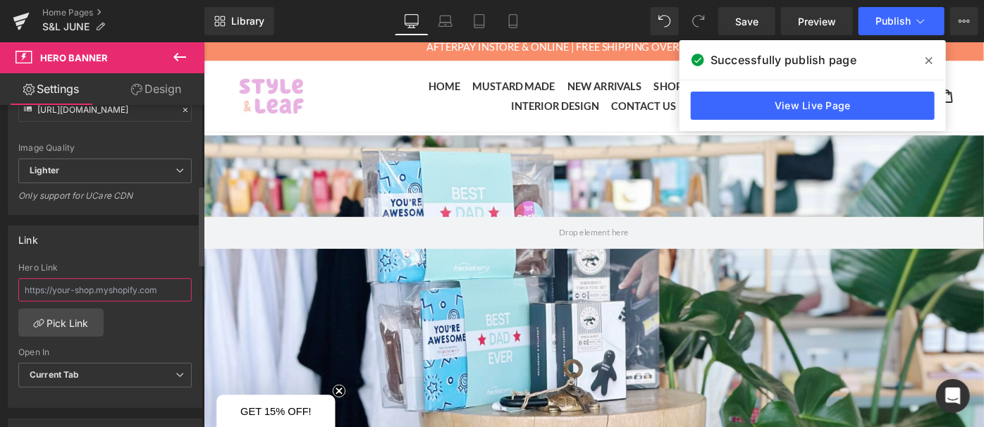
paste input "[URL][DOMAIN_NAME]"
type input "[URL][DOMAIN_NAME]"
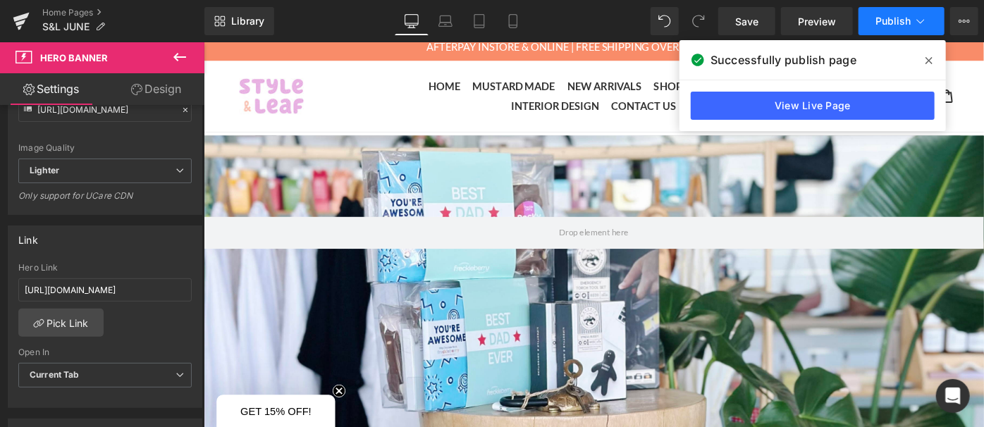
click at [915, 21] on icon at bounding box center [921, 21] width 14 height 14
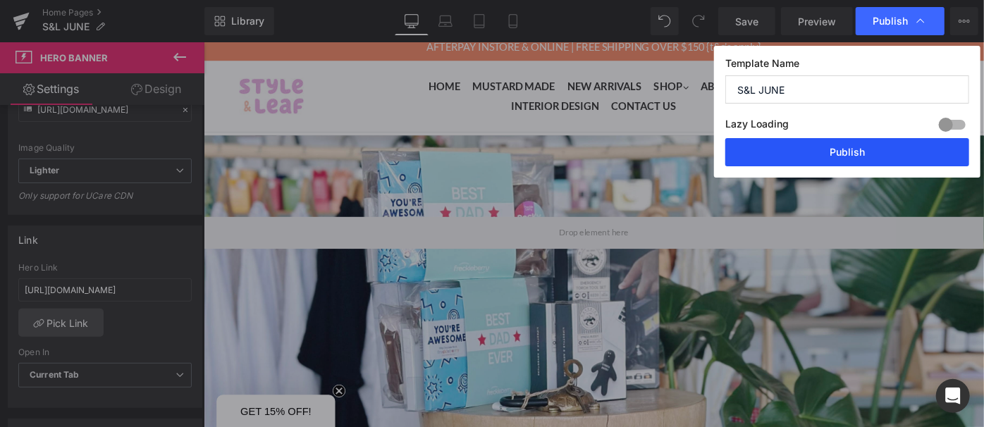
click at [888, 144] on button "Publish" at bounding box center [847, 152] width 244 height 28
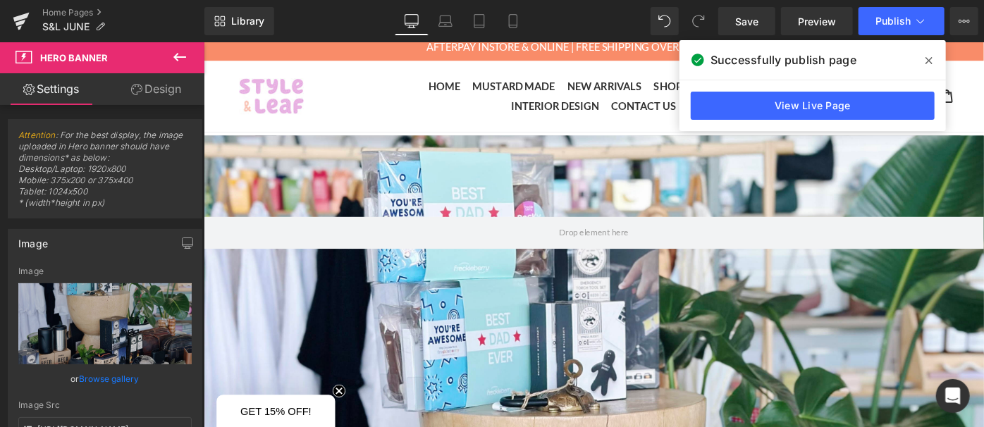
click at [175, 63] on icon at bounding box center [179, 57] width 17 height 17
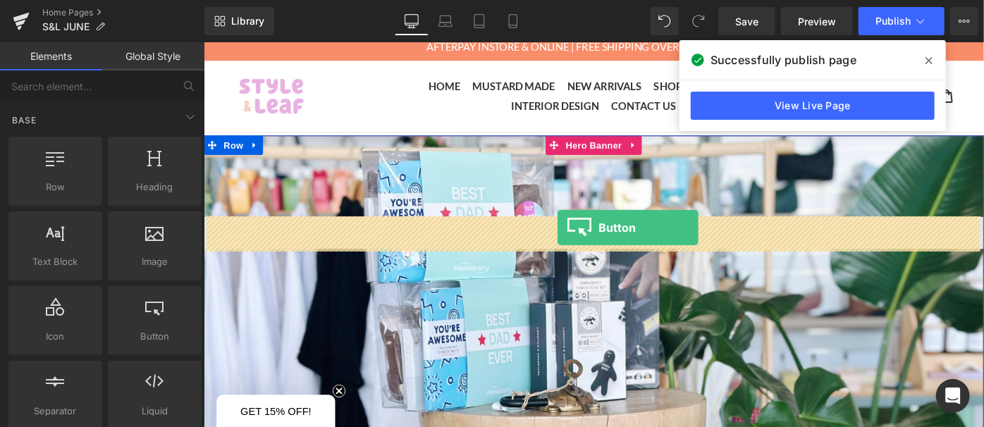
drag, startPoint x: 354, startPoint y: 354, endPoint x: 589, endPoint y: 244, distance: 259.8
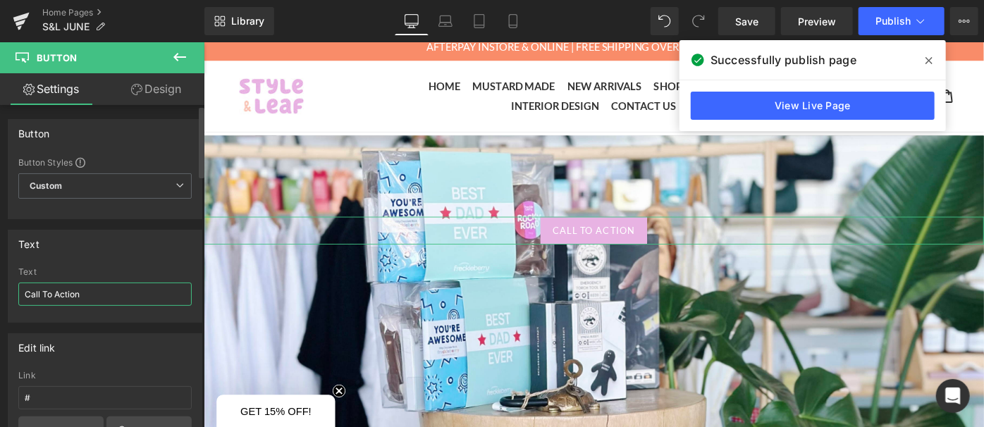
drag, startPoint x: 94, startPoint y: 293, endPoint x: 0, endPoint y: 260, distance: 99.4
click at [0, 260] on div "Text Call To Action Text Call To Action" at bounding box center [105, 271] width 211 height 104
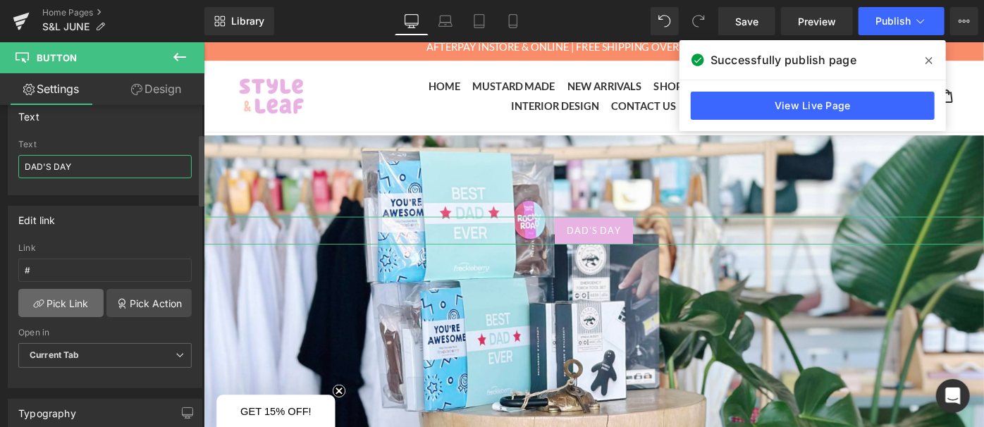
type input "DAD'S DAY"
click at [52, 296] on link "Pick Link" at bounding box center [60, 303] width 85 height 28
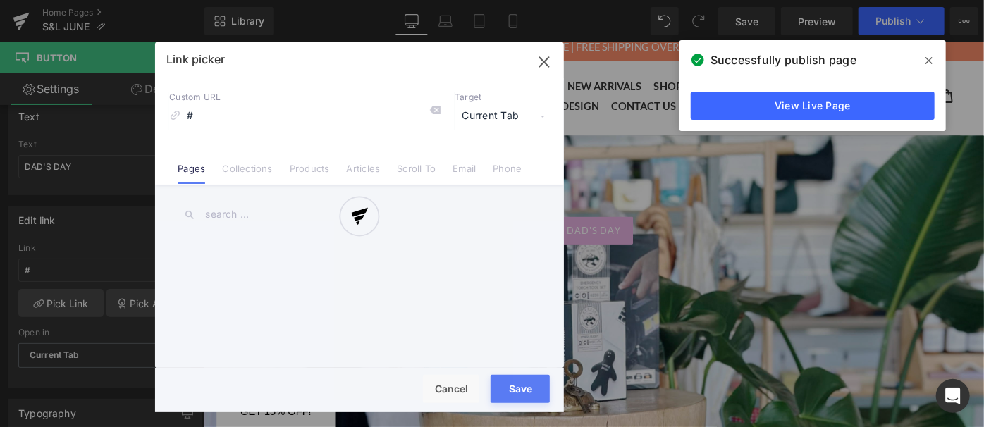
click at [255, 167] on div at bounding box center [359, 227] width 409 height 370
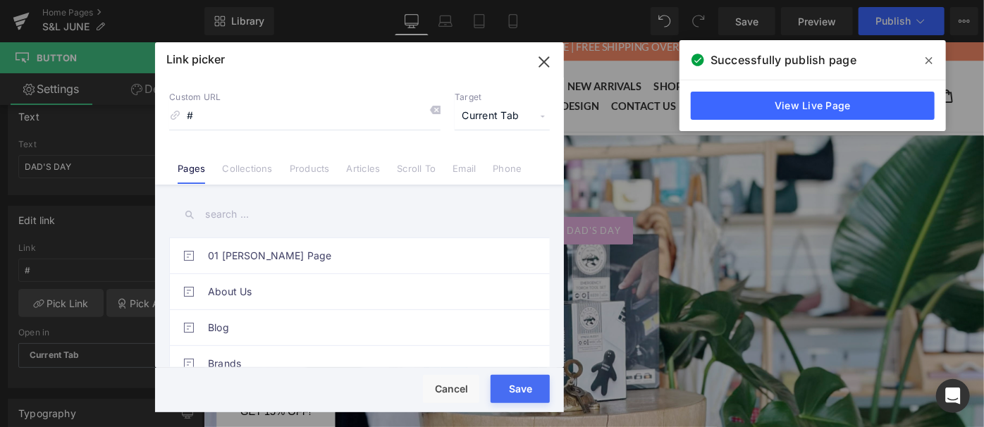
click at [245, 211] on input "text" at bounding box center [359, 215] width 381 height 32
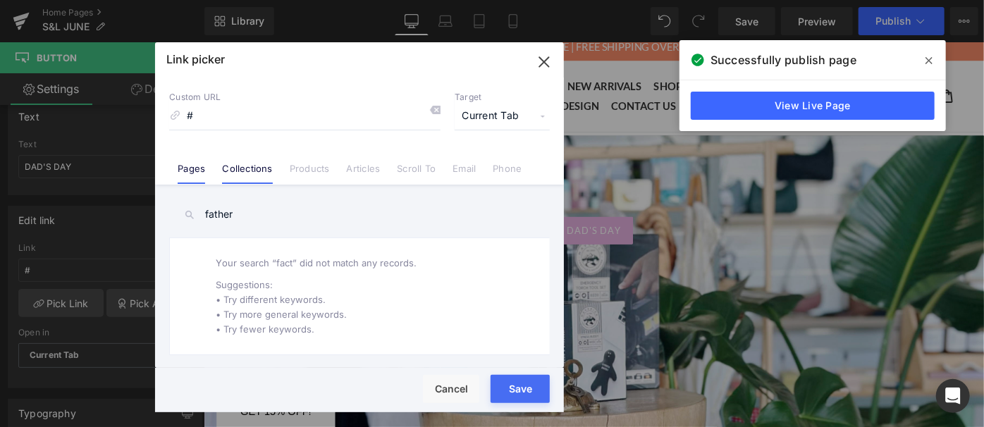
click at [259, 154] on li "Collections" at bounding box center [247, 163] width 67 height 25
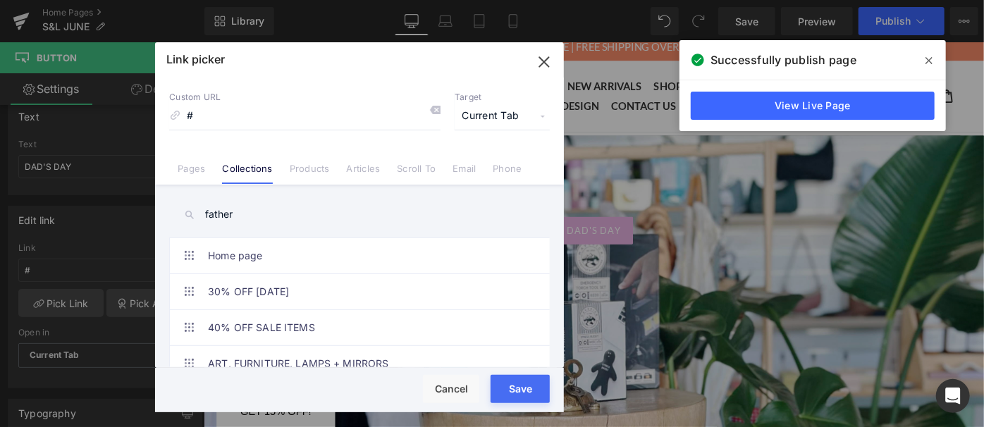
click at [252, 223] on input "father" at bounding box center [359, 215] width 381 height 32
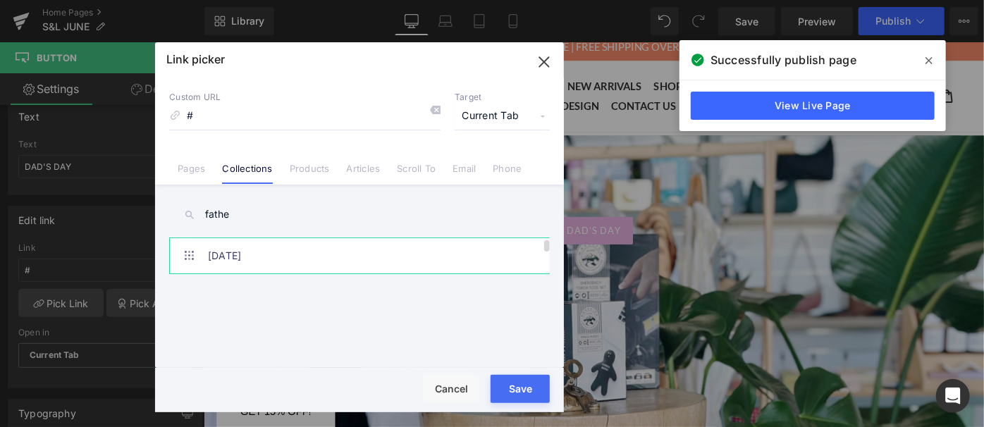
type input "fathe"
click at [257, 247] on link "[DATE]" at bounding box center [363, 255] width 310 height 35
type input "/collections/fathers-day-1"
click at [534, 390] on button "Save" at bounding box center [520, 389] width 59 height 28
type input "/collections/fathers-day-1"
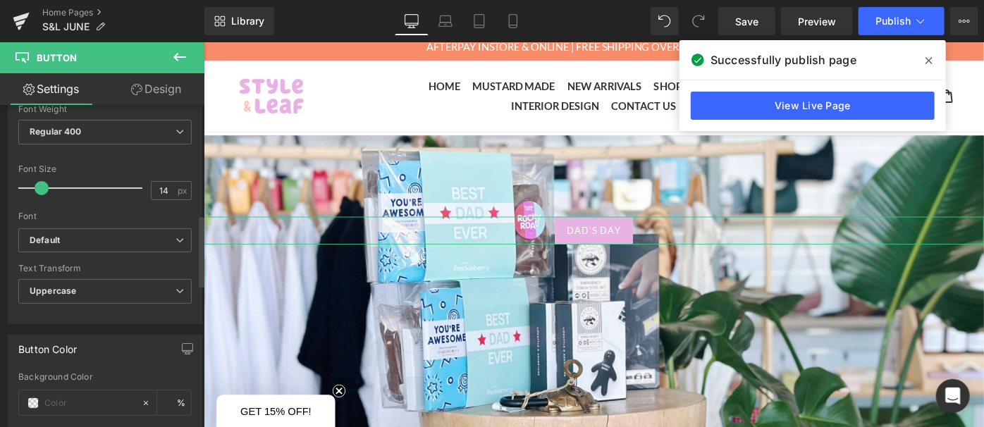
scroll to position [512, 0]
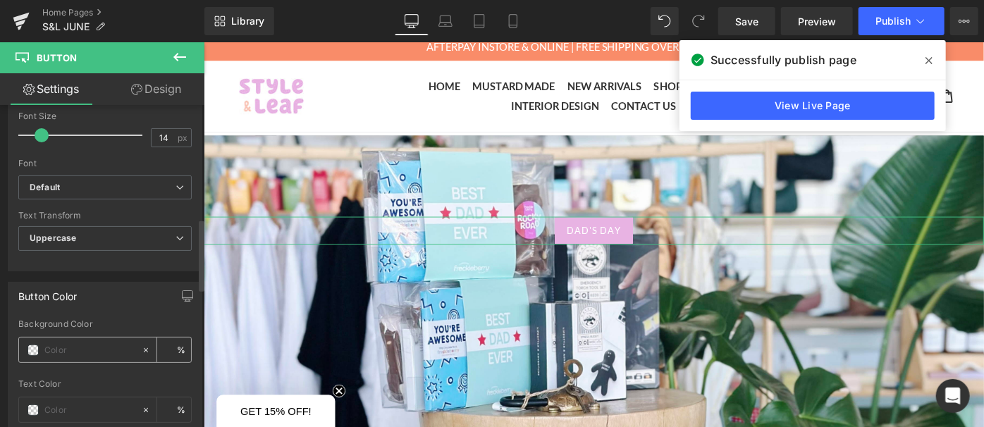
click at [52, 338] on div at bounding box center [80, 350] width 122 height 25
click at [30, 345] on span at bounding box center [32, 350] width 11 height 11
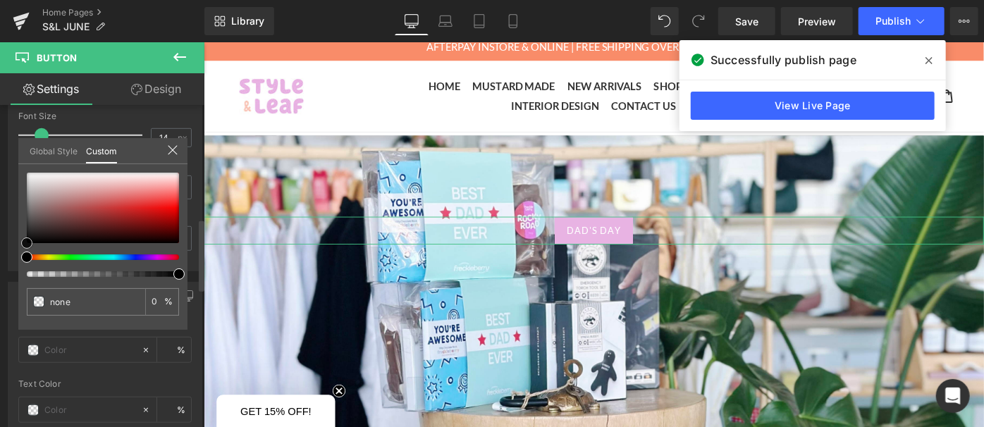
type input "#020202"
type input "100"
type input "#020202"
type input "100"
type input "#592b2b"
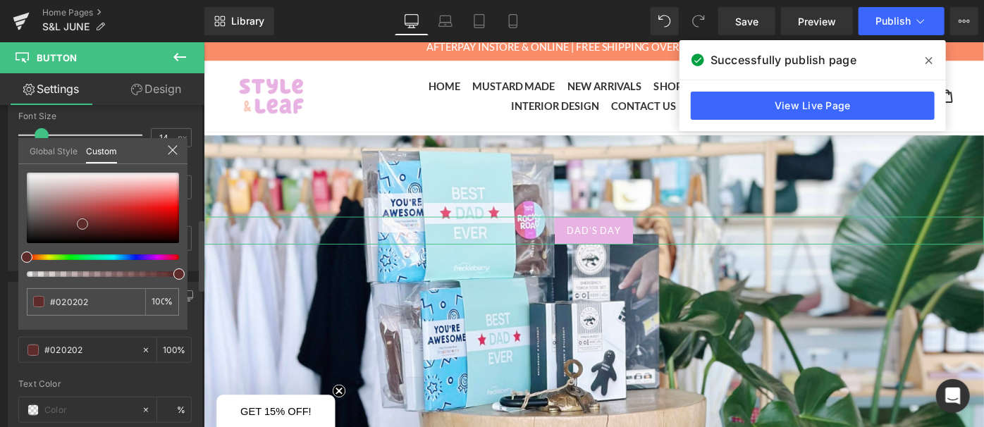
type input "#592b2b"
type input "#a52121"
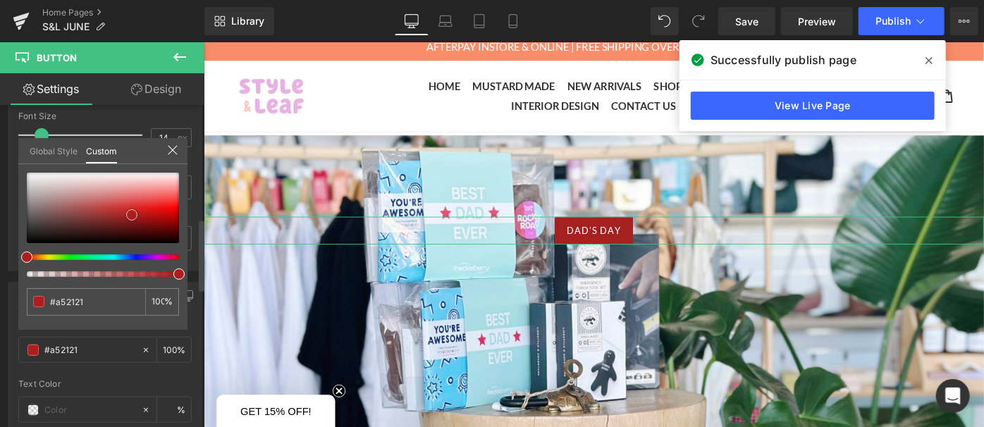
drag, startPoint x: 25, startPoint y: 240, endPoint x: 130, endPoint y: 211, distance: 108.7
click at [130, 211] on span at bounding box center [131, 214] width 11 height 11
type input "#ad491e"
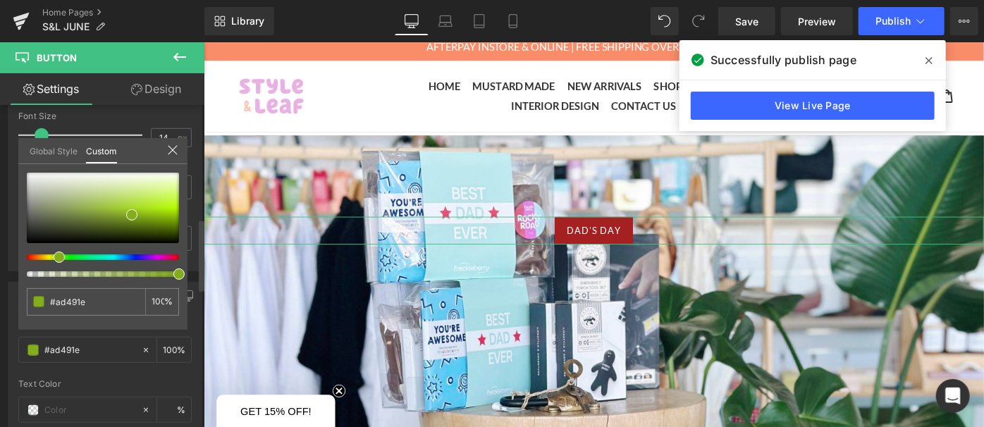
type input "#90ad1e"
type input "#1e82ad"
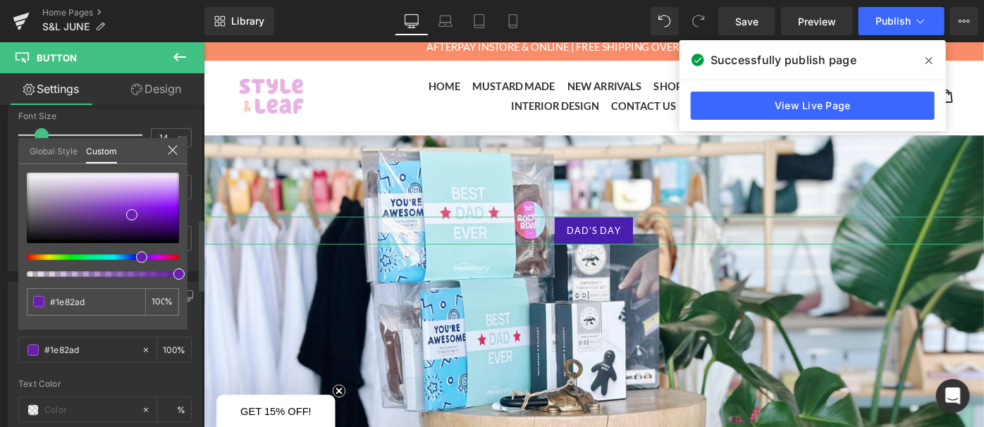
type input "#491ead"
type input "#8e1ead"
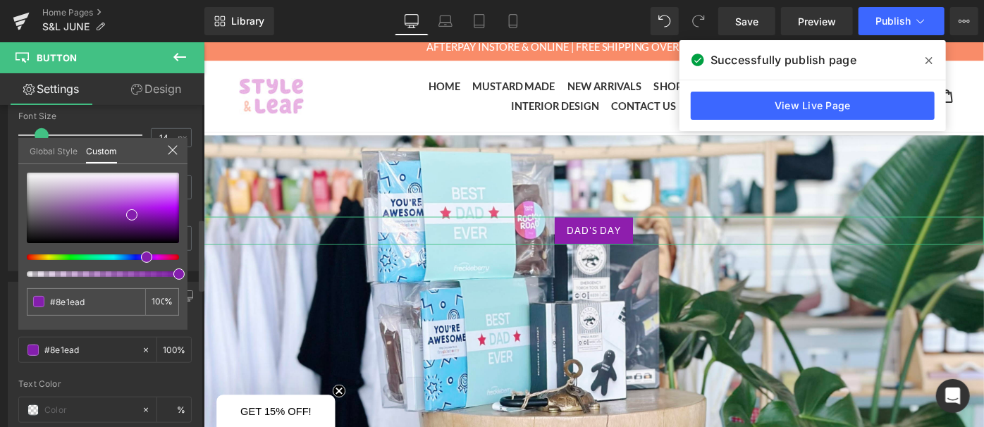
type input "#5e1ead"
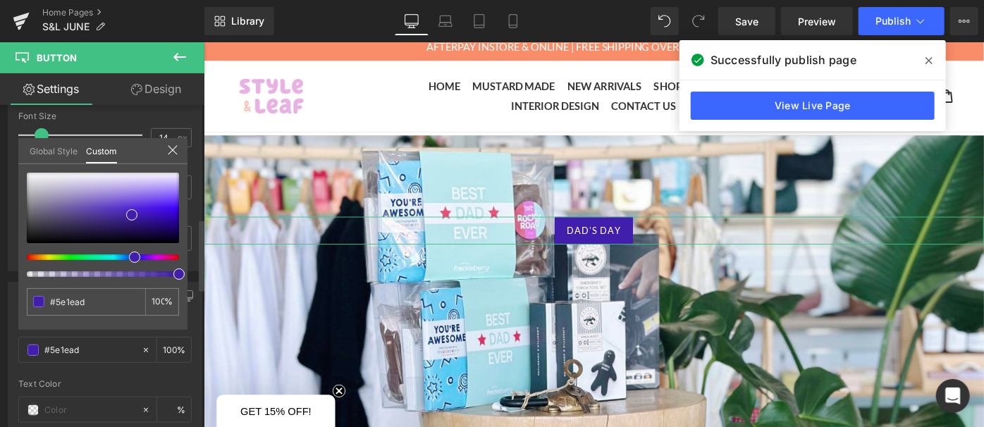
type input "#421ead"
type input "#3b1ead"
type input "#2f1ead"
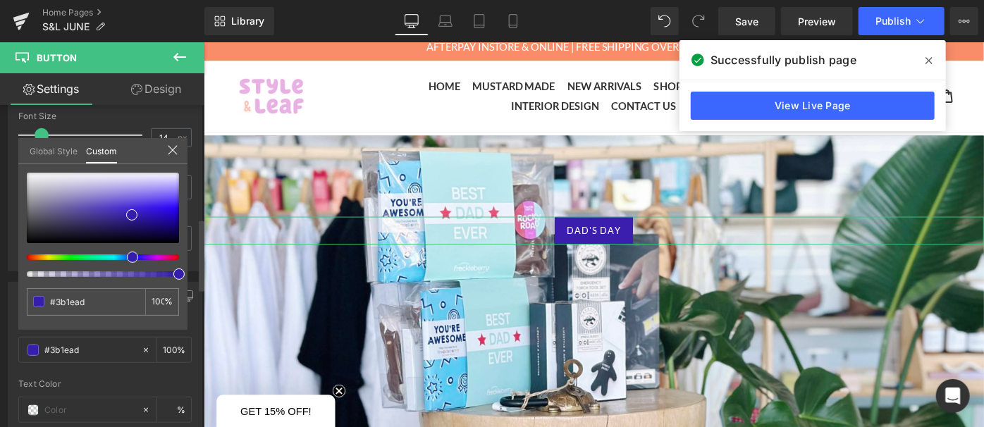
type input "#2f1ead"
type input "#2a1ead"
type input "#1e23ad"
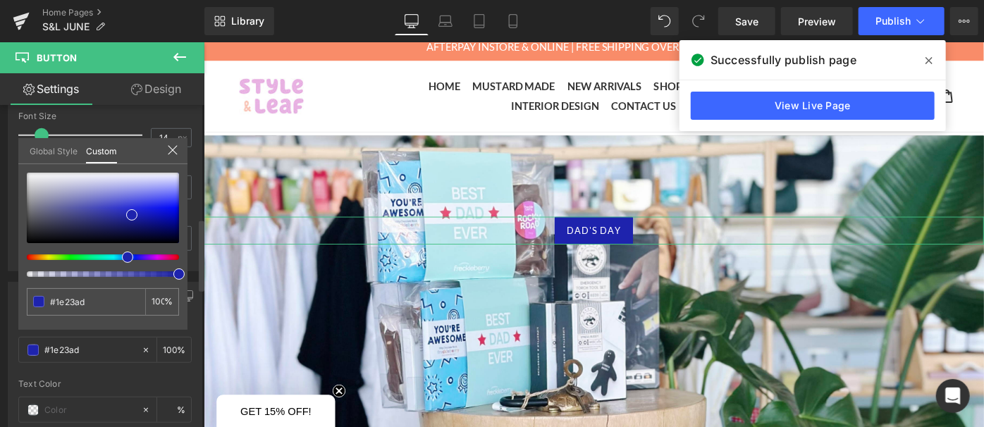
drag, startPoint x: 26, startPoint y: 254, endPoint x: 122, endPoint y: 254, distance: 95.9
click at [122, 254] on span at bounding box center [127, 257] width 11 height 11
type input "#1d22a9"
type input "#181da4"
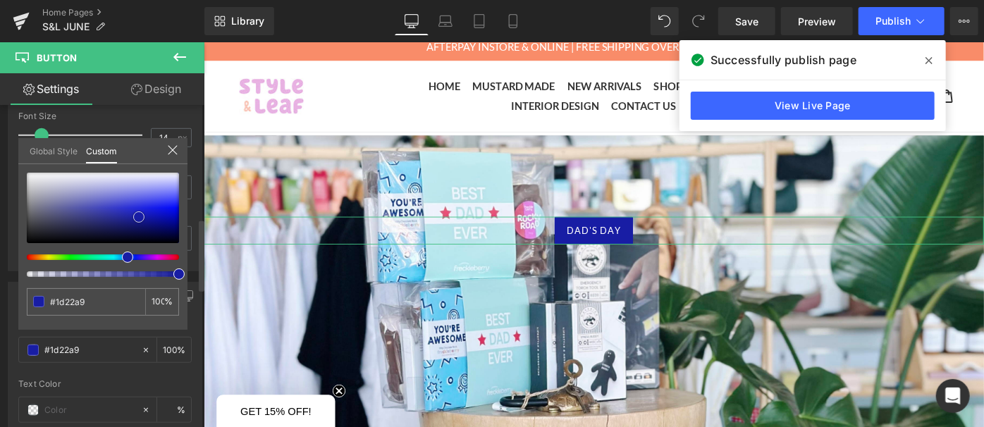
type input "#181da4"
type input "#15199d"
type input "#131899"
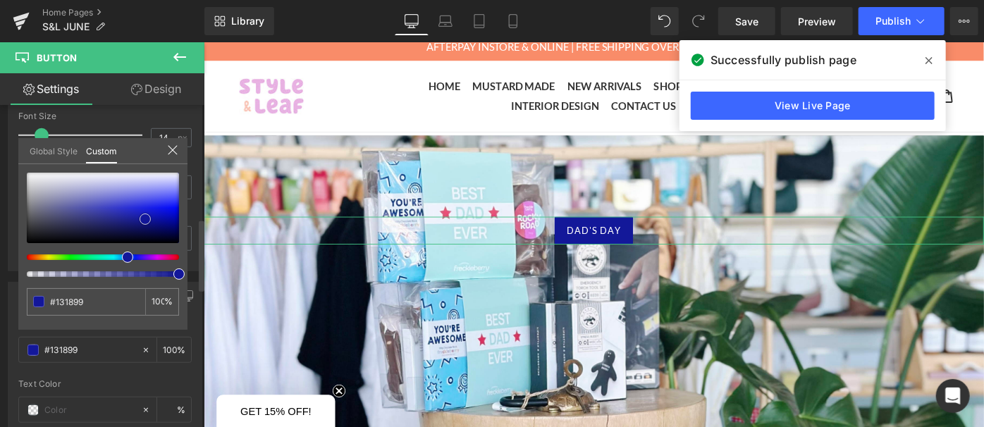
type input "#13179a"
type input "#0e1285"
type input "#0d107c"
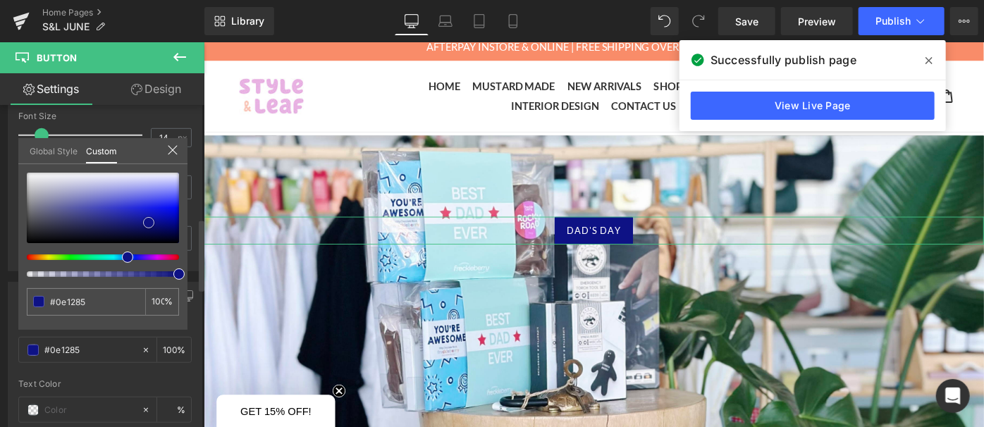
type input "#0d107c"
type input "#0b0e64"
type input "#090c5c"
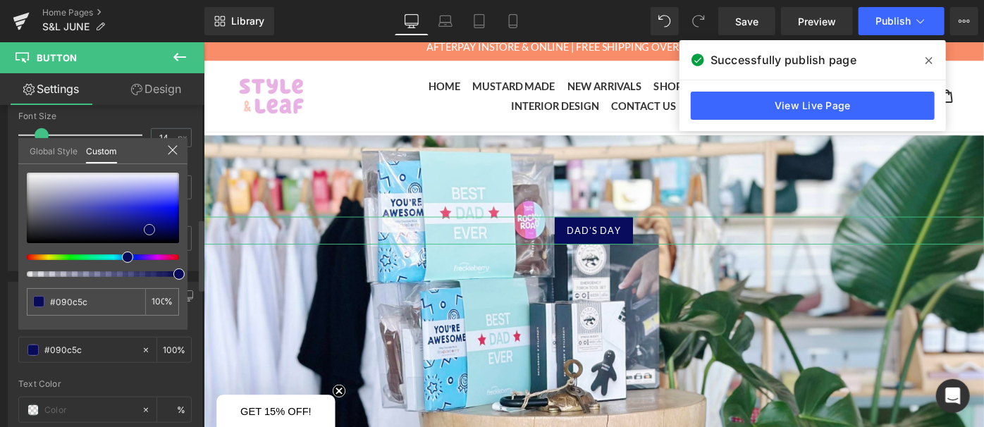
type input "#07094a"
type input "#060845"
type input "#060840"
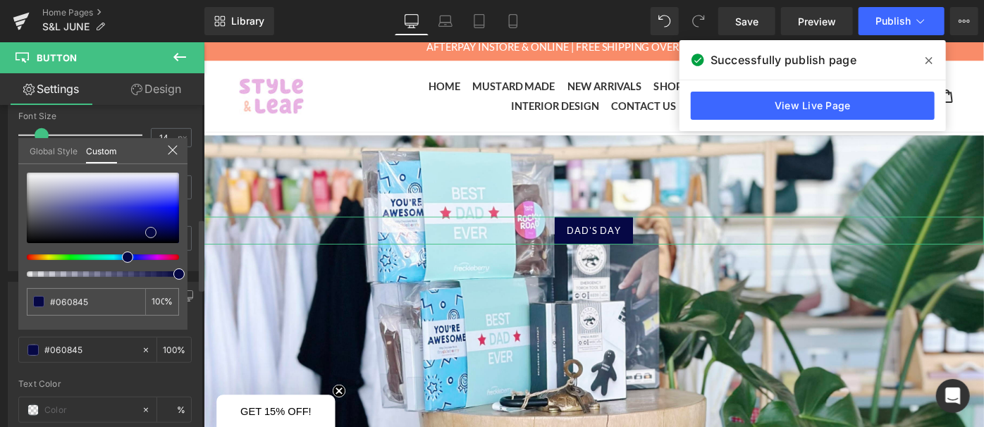
type input "#060840"
type input "#0f1389"
type input "#1318a4"
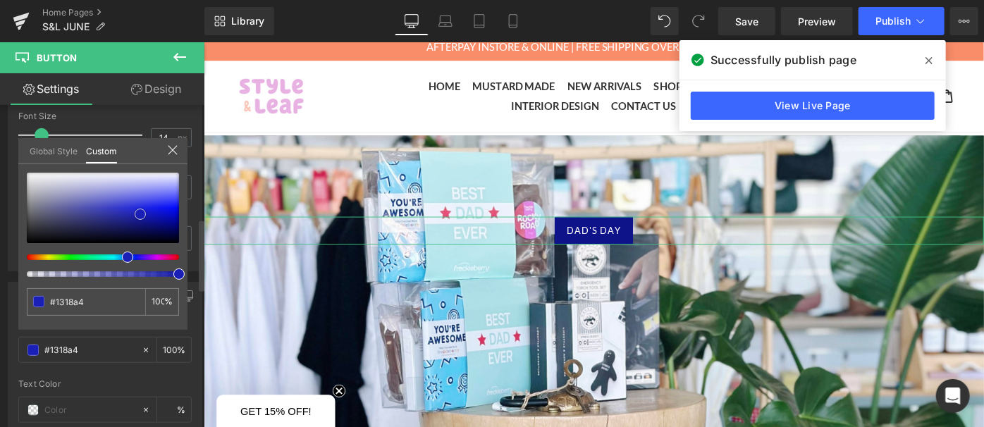
type input "#191eb2"
type input "#1b21ba"
type input "#1c22b9"
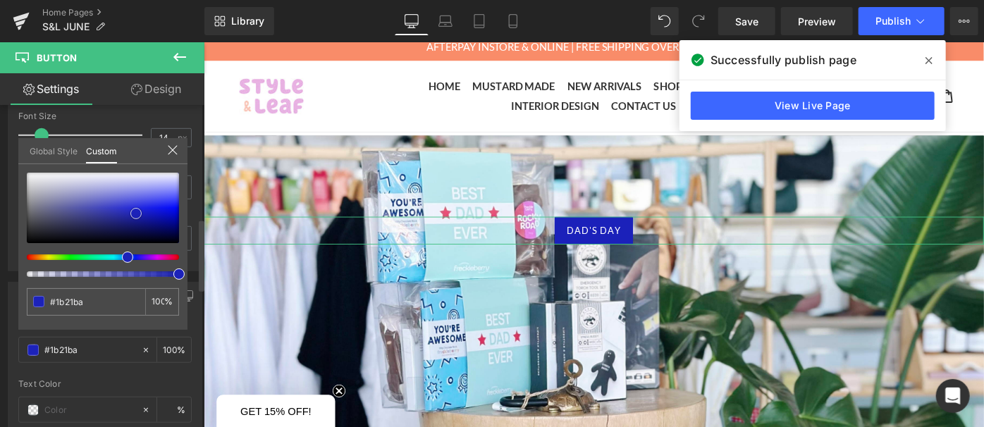
type input "#1c22b9"
type input "#1c21b4"
type input "#1c21af"
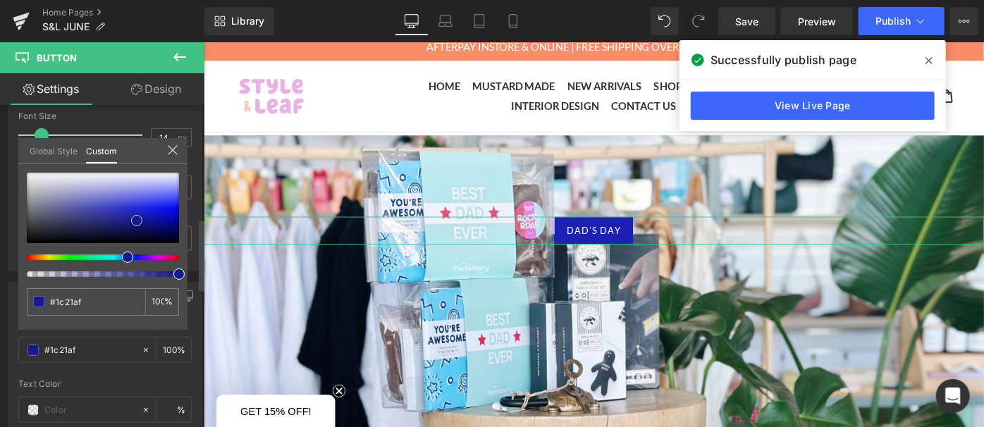
type input "#161a8d"
type input "#141884"
type input "#151983"
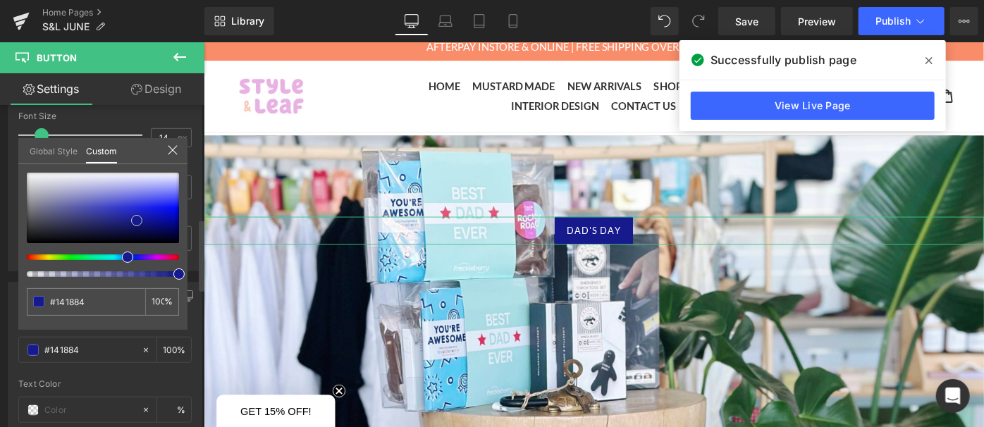
type input "#151983"
type input "#111577"
drag, startPoint x: 131, startPoint y: 211, endPoint x: 137, endPoint y: 221, distance: 10.8
click at [137, 221] on span at bounding box center [137, 224] width 11 height 11
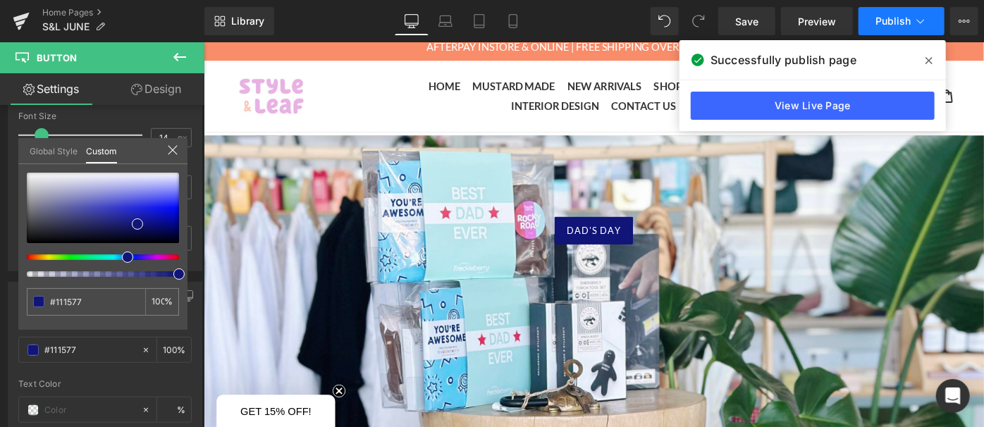
click at [885, 16] on span "Publish" at bounding box center [892, 21] width 35 height 11
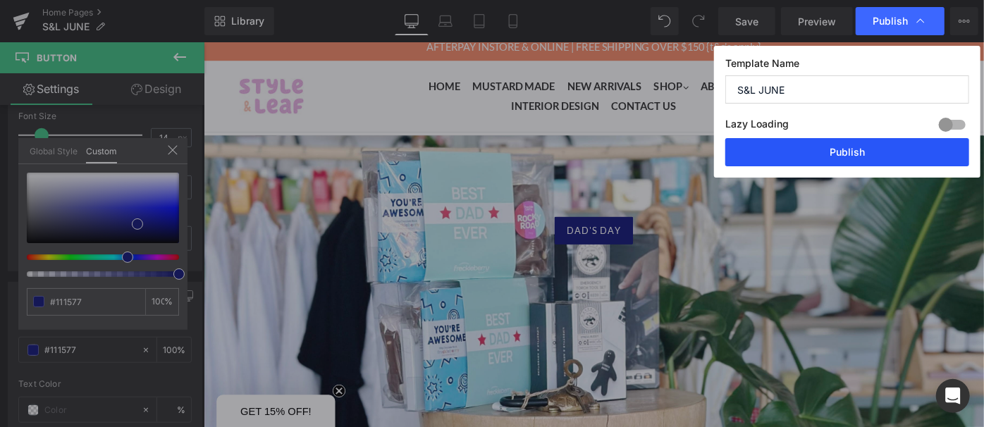
click at [863, 149] on button "Publish" at bounding box center [847, 152] width 244 height 28
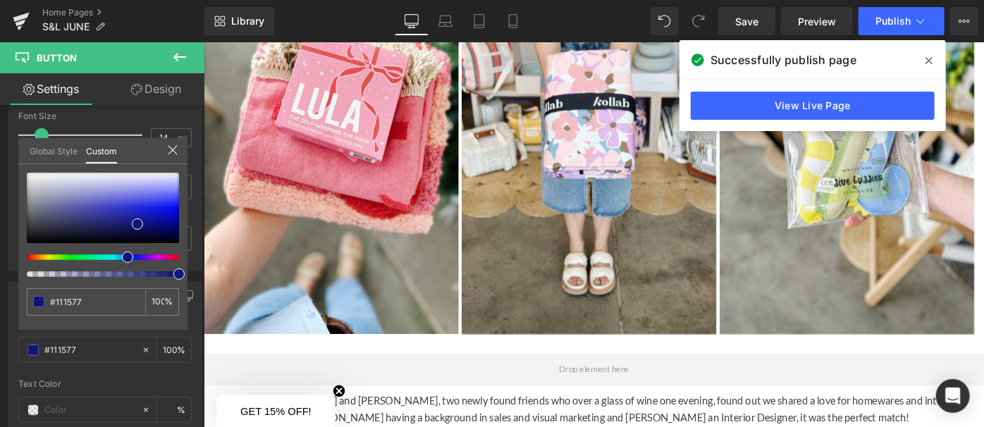
scroll to position [1151, 0]
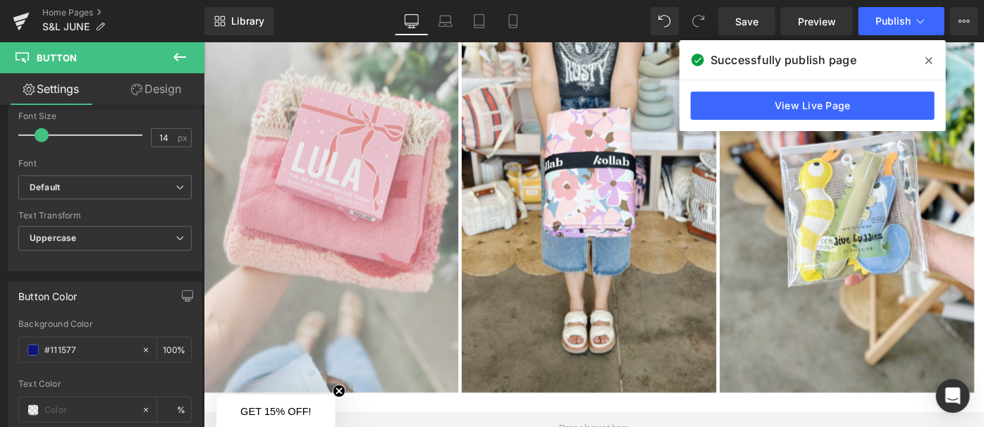
click at [282, 246] on body "Skip to content Submit Close search Home Mustard Made New Arrivals Shop .cls-1{…" at bounding box center [629, 38] width 853 height 2297
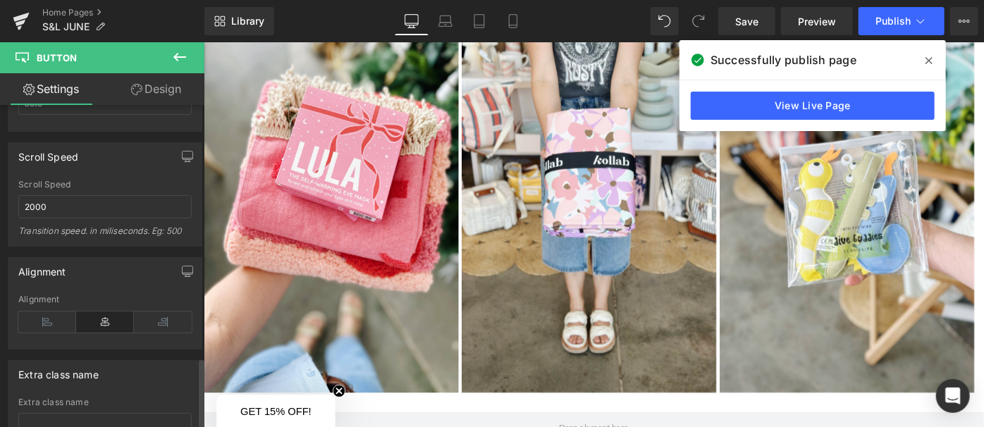
scroll to position [1142, 0]
